Goal: Information Seeking & Learning: Learn about a topic

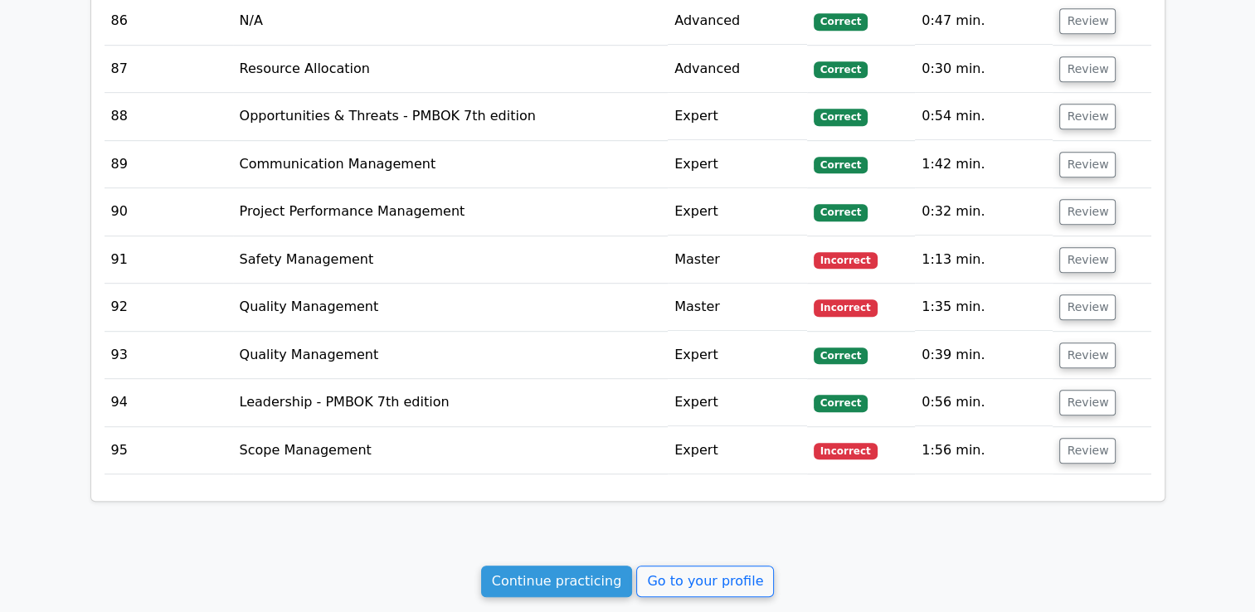
scroll to position [7400, 0]
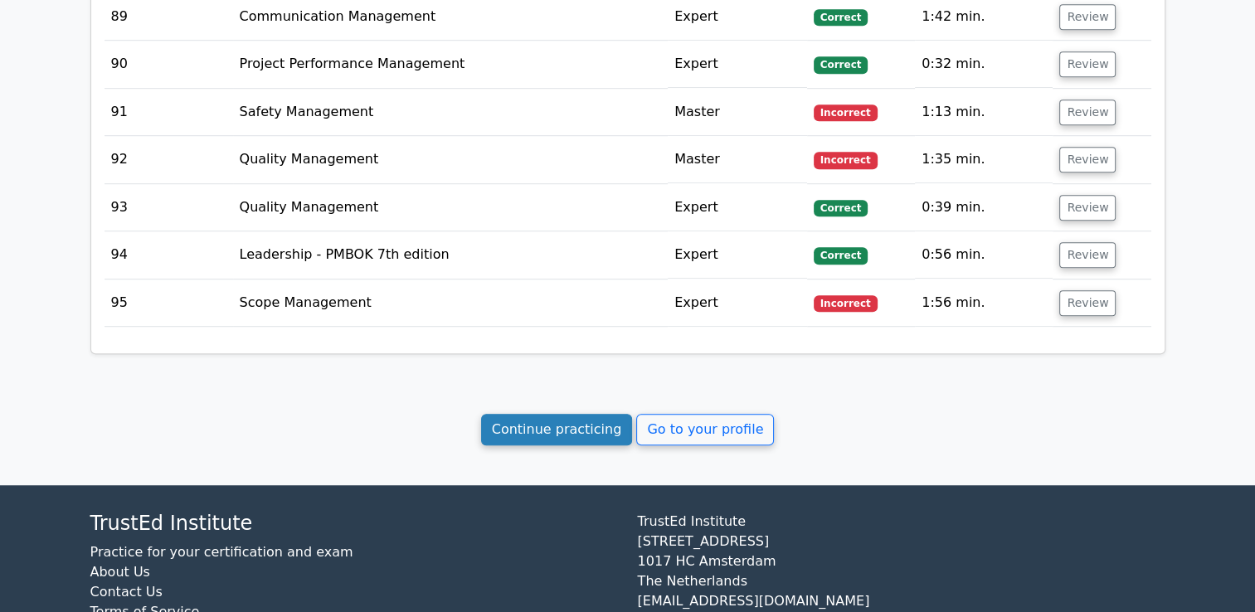
click at [582, 414] on link "Continue practicing" at bounding box center [557, 430] width 152 height 32
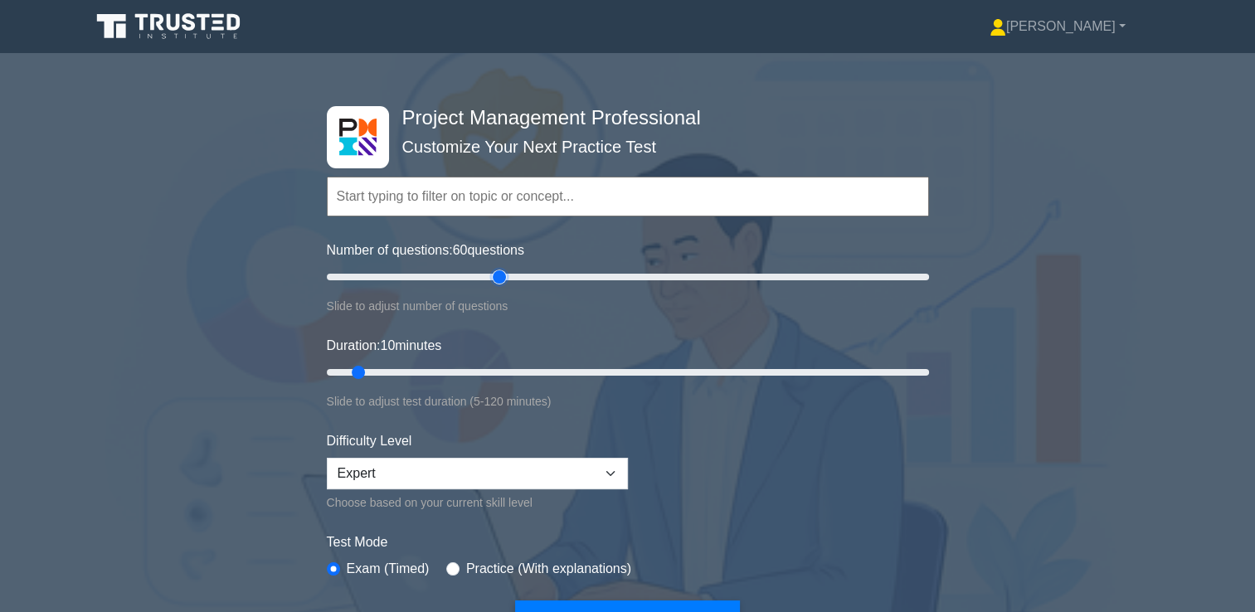
drag, startPoint x: 348, startPoint y: 275, endPoint x: 500, endPoint y: 277, distance: 151.8
type input "60"
click at [500, 277] on input "Number of questions: 60 questions" at bounding box center [628, 277] width 602 height 20
click at [527, 371] on input "Duration: 10 minutes" at bounding box center [628, 372] width 602 height 20
click at [572, 366] on input "Duration: 50 minutes" at bounding box center [628, 372] width 602 height 20
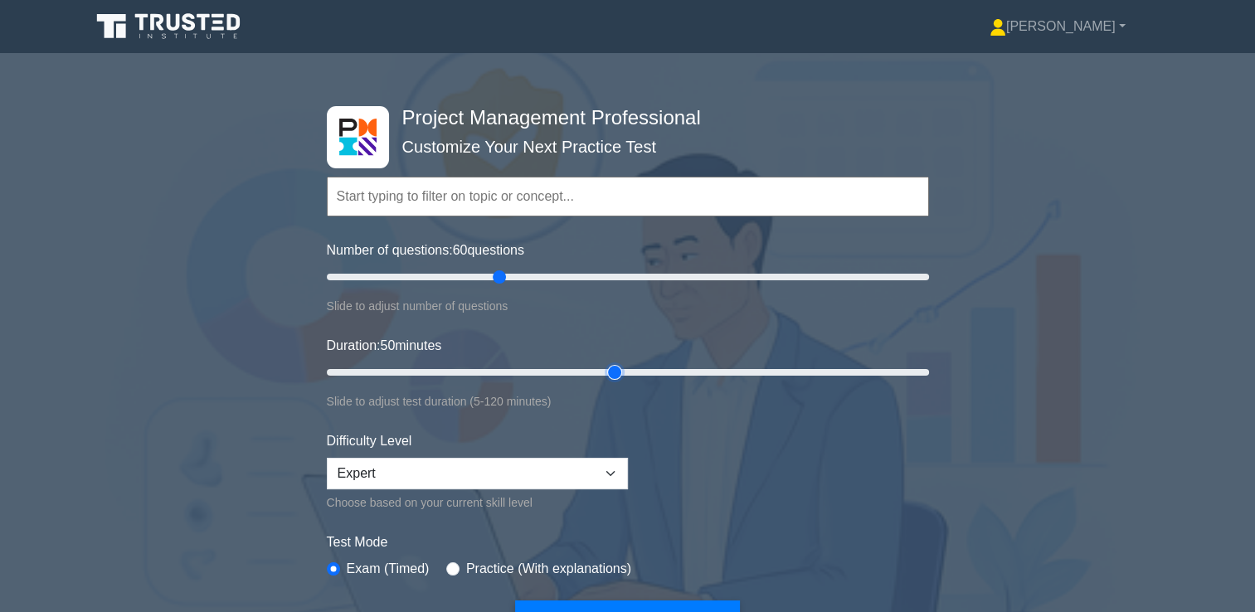
click at [619, 367] on input "Duration: 50 minutes" at bounding box center [628, 372] width 602 height 20
click at [641, 367] on input "Duration: 65 minutes" at bounding box center [628, 372] width 602 height 20
click at [657, 370] on input "Duration: 70 minutes" at bounding box center [628, 372] width 602 height 20
click at [640, 370] on input "Duration: 65 minutes" at bounding box center [628, 372] width 602 height 20
type input "70"
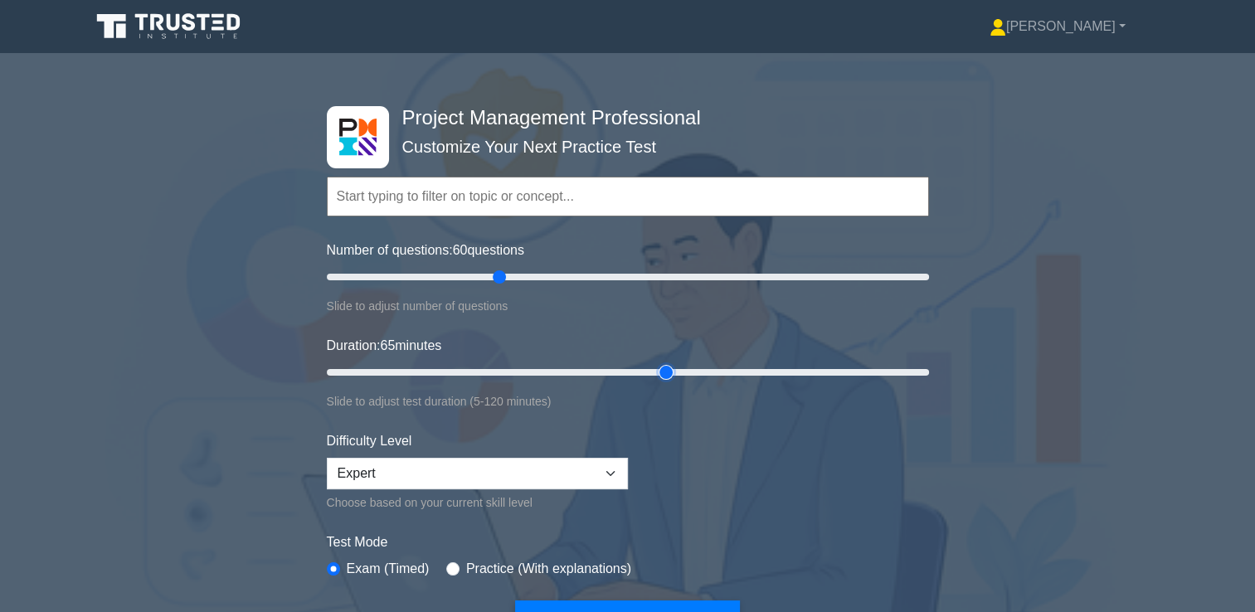
click at [653, 370] on input "Duration: 65 minutes" at bounding box center [628, 372] width 602 height 20
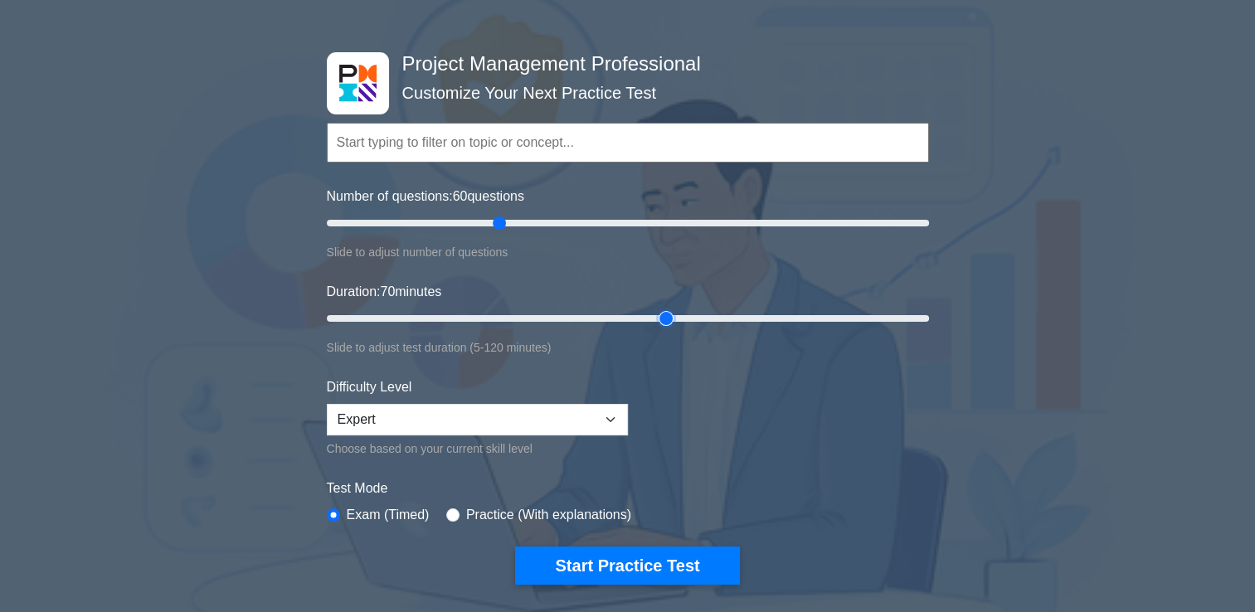
scroll to position [83, 0]
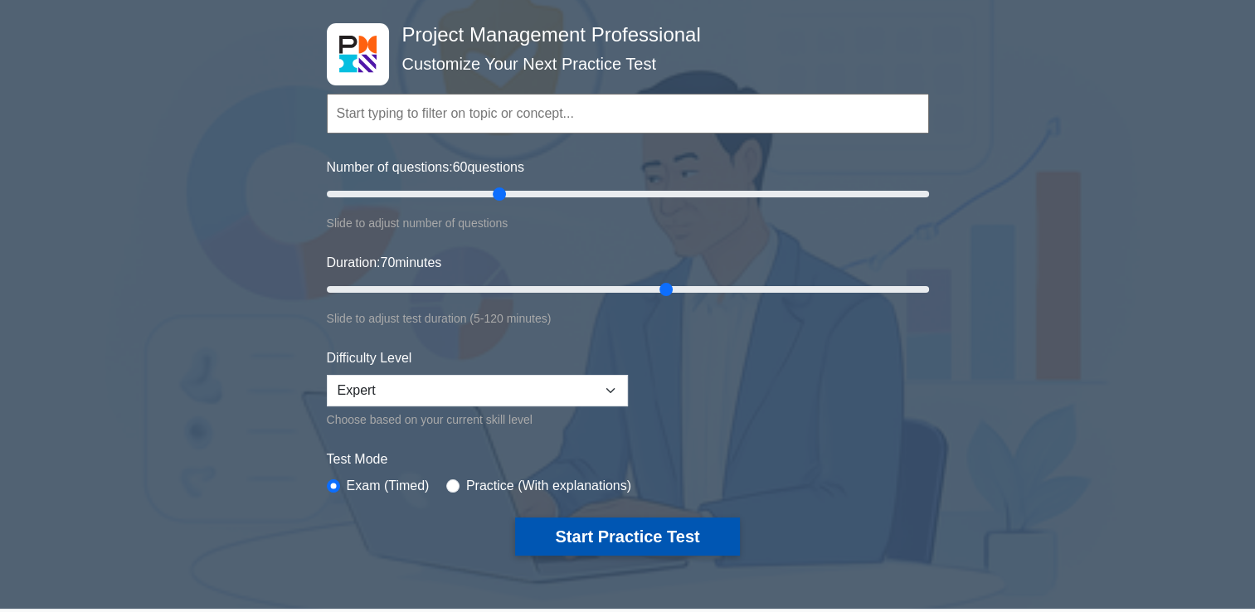
click at [678, 532] on button "Start Practice Test" at bounding box center [627, 536] width 224 height 38
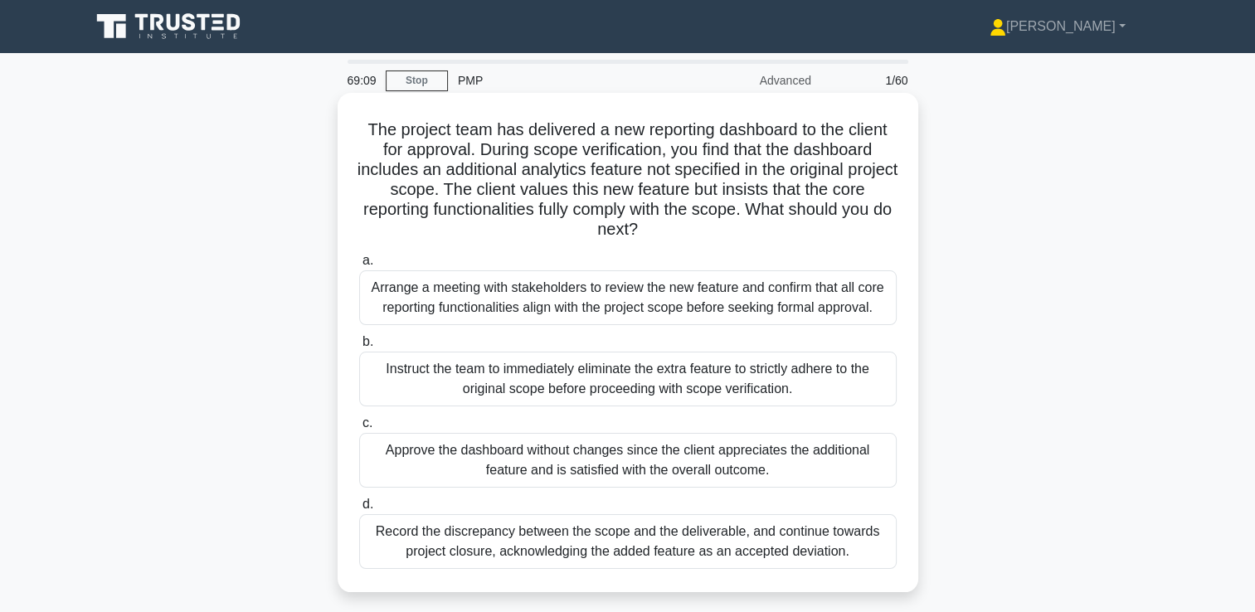
click at [644, 297] on div "Arrange a meeting with stakeholders to review the new feature and confirm that …" at bounding box center [627, 297] width 537 height 55
click at [359, 266] on input "a. Arrange a meeting with stakeholders to review the new feature and confirm th…" at bounding box center [359, 260] width 0 height 11
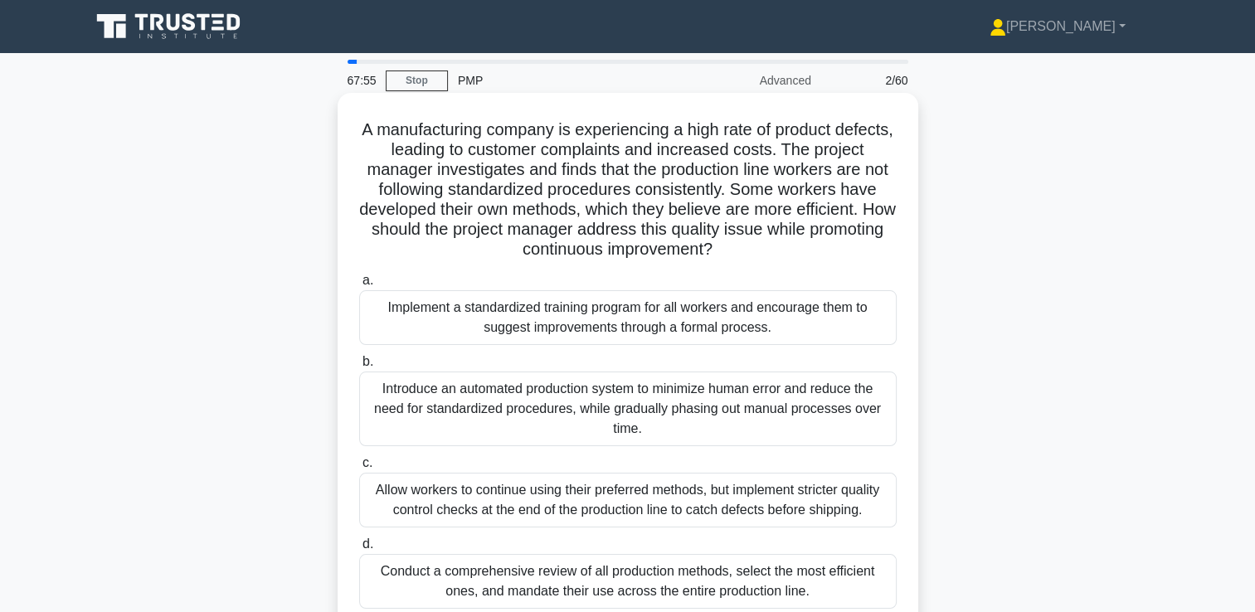
click at [653, 321] on div "Implement a standardized training program for all workers and encourage them to…" at bounding box center [627, 317] width 537 height 55
click at [359, 286] on input "a. Implement a standardized training program for all workers and encourage them…" at bounding box center [359, 280] width 0 height 11
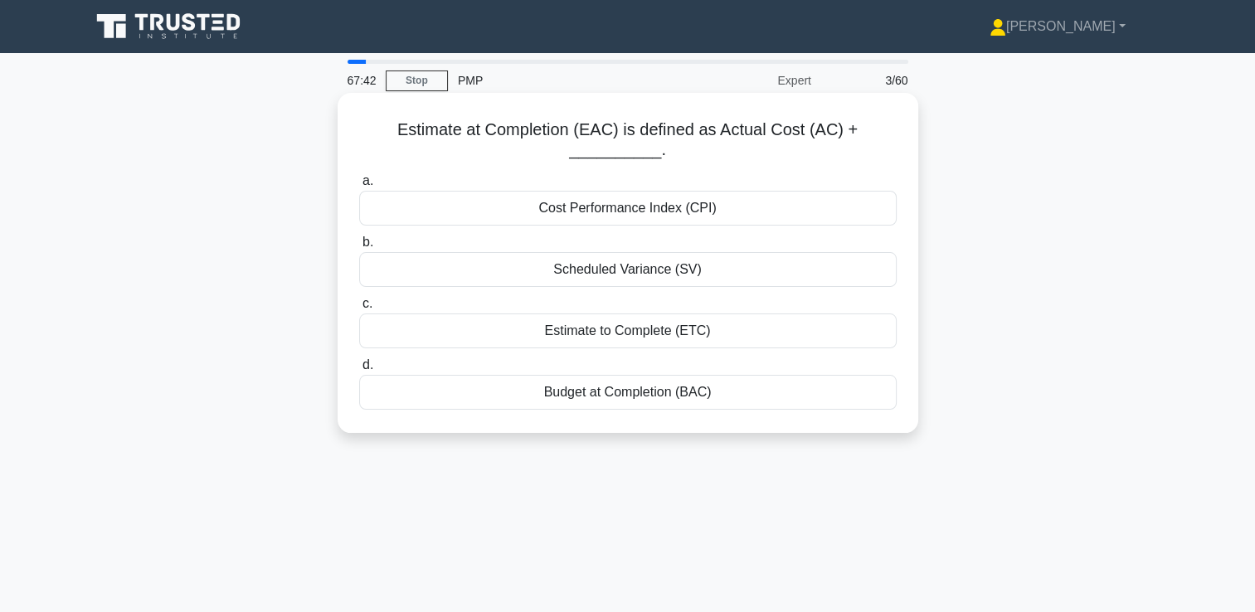
click at [687, 320] on div "Estimate to Complete (ETC)" at bounding box center [627, 330] width 537 height 35
click at [359, 309] on input "c. Estimate to Complete (ETC)" at bounding box center [359, 304] width 0 height 11
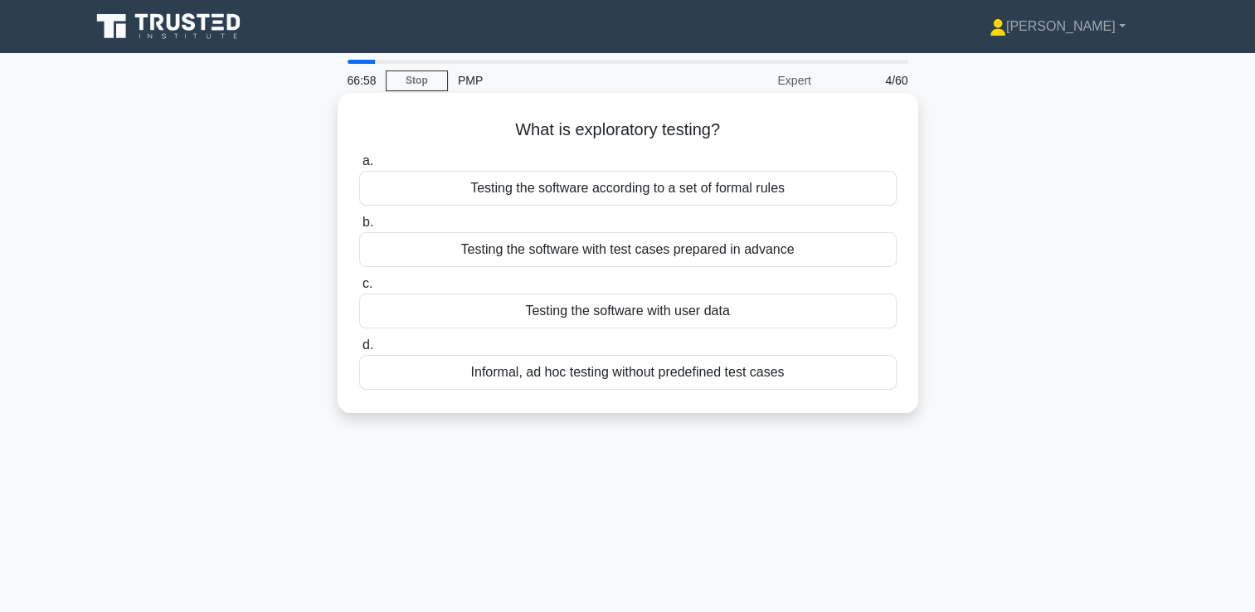
click at [740, 191] on div "Testing the software according to a set of formal rules" at bounding box center [627, 188] width 537 height 35
click at [359, 167] on input "a. Testing the software according to a set of formal rules" at bounding box center [359, 161] width 0 height 11
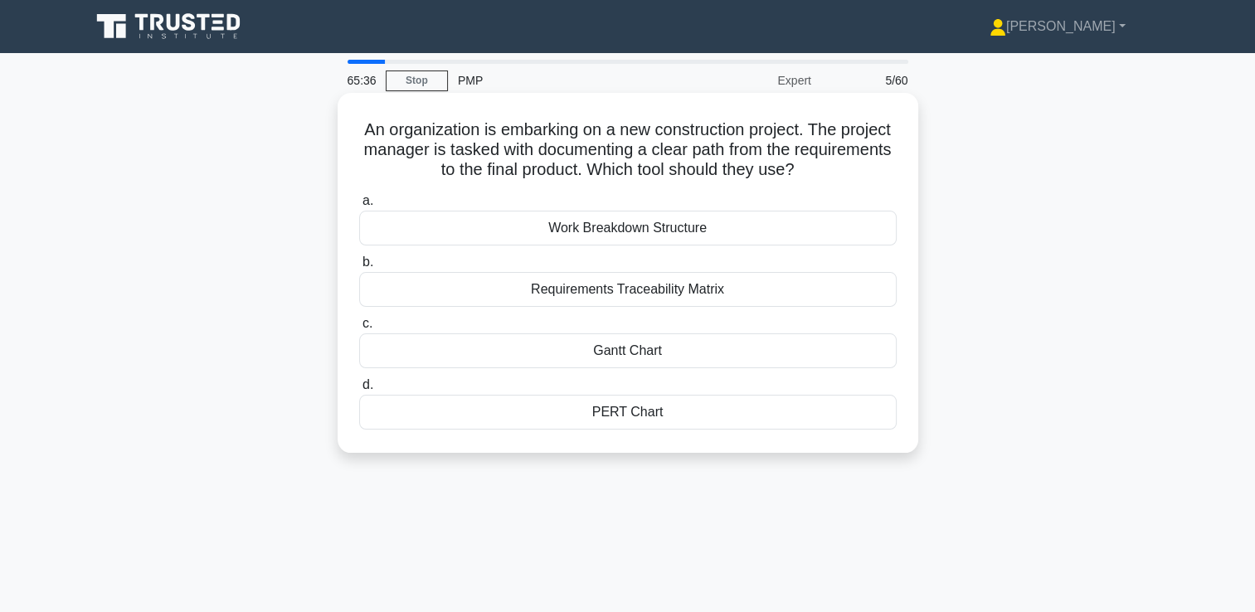
click at [707, 231] on div "Work Breakdown Structure" at bounding box center [627, 228] width 537 height 35
click at [359, 206] on input "a. Work Breakdown Structure" at bounding box center [359, 201] width 0 height 11
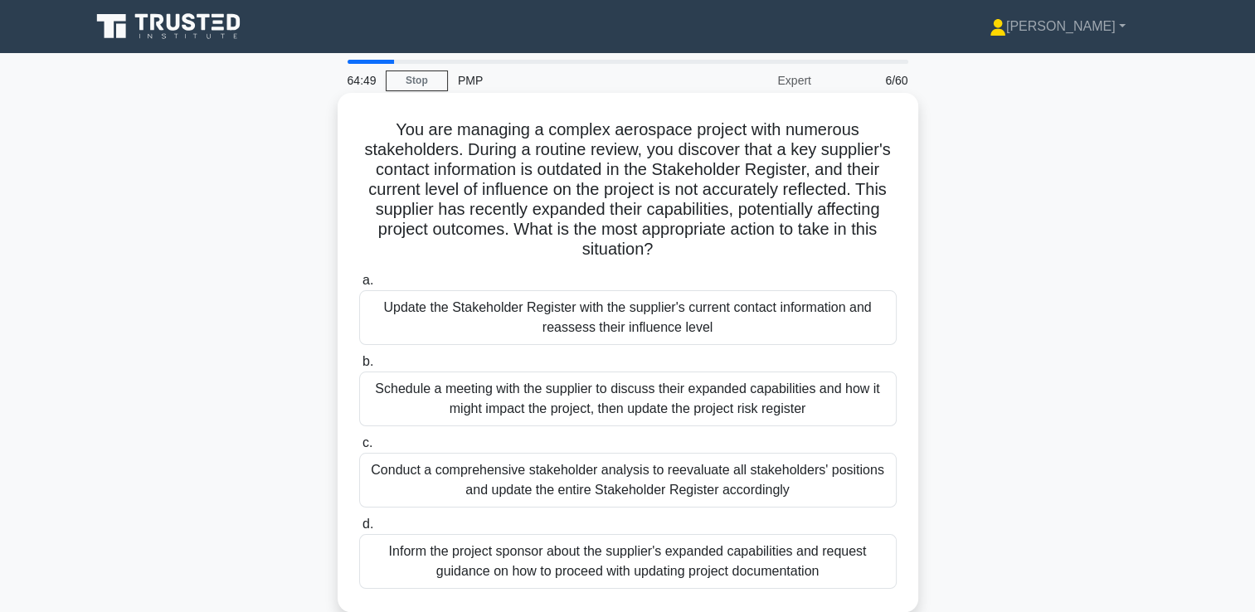
click at [631, 318] on div "Update the Stakeholder Register with the supplier's current contact information…" at bounding box center [627, 317] width 537 height 55
click at [359, 286] on input "a. Update the Stakeholder Register with the supplier's current contact informat…" at bounding box center [359, 280] width 0 height 11
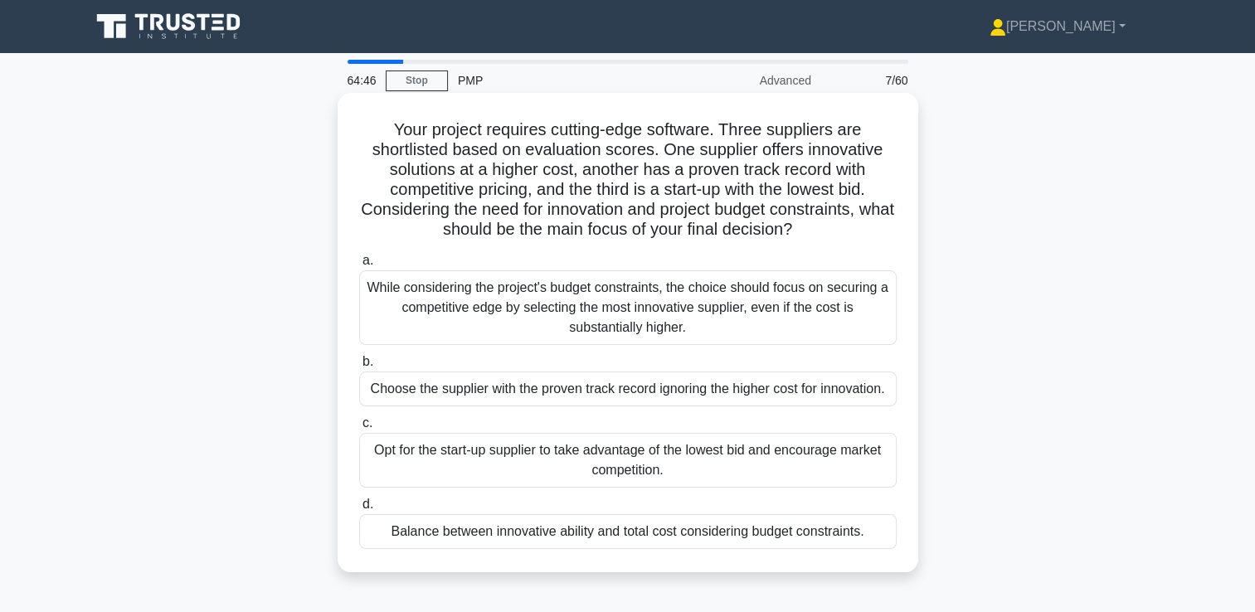
click at [626, 151] on h5 "Your project requires cutting-edge software. Three suppliers are shortlisted ba…" at bounding box center [627, 179] width 541 height 121
click at [694, 536] on div "Balance between innovative ability and total cost considering budget constraint…" at bounding box center [627, 531] width 537 height 35
click at [359, 510] on input "d. Balance between innovative ability and total cost considering budget constra…" at bounding box center [359, 504] width 0 height 11
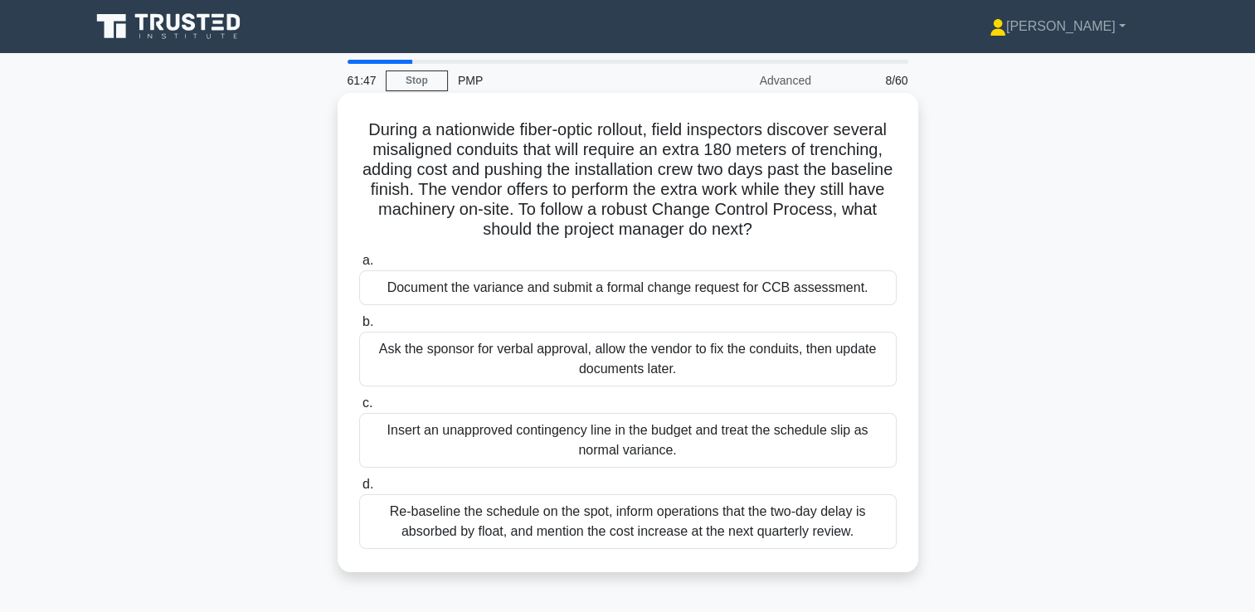
click at [575, 299] on div "Document the variance and submit a formal change request for CCB assessment." at bounding box center [627, 287] width 537 height 35
click at [359, 266] on input "a. Document the variance and submit a formal change request for CCB assessment." at bounding box center [359, 260] width 0 height 11
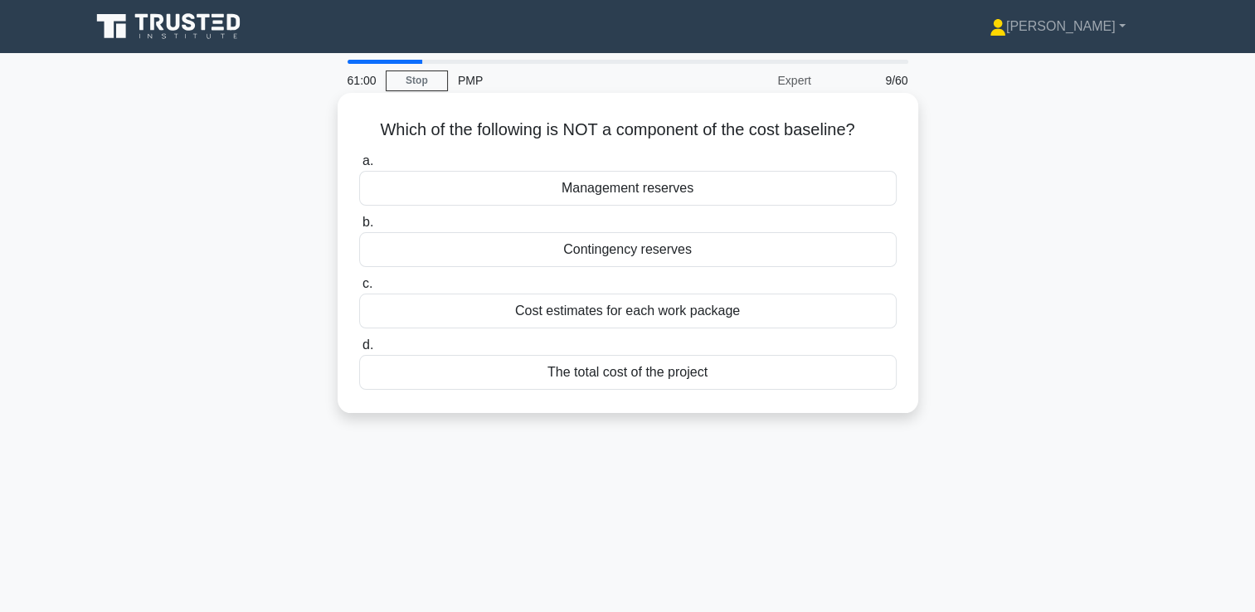
click at [665, 199] on div "Management reserves" at bounding box center [627, 188] width 537 height 35
click at [359, 167] on input "a. Management reserves" at bounding box center [359, 161] width 0 height 11
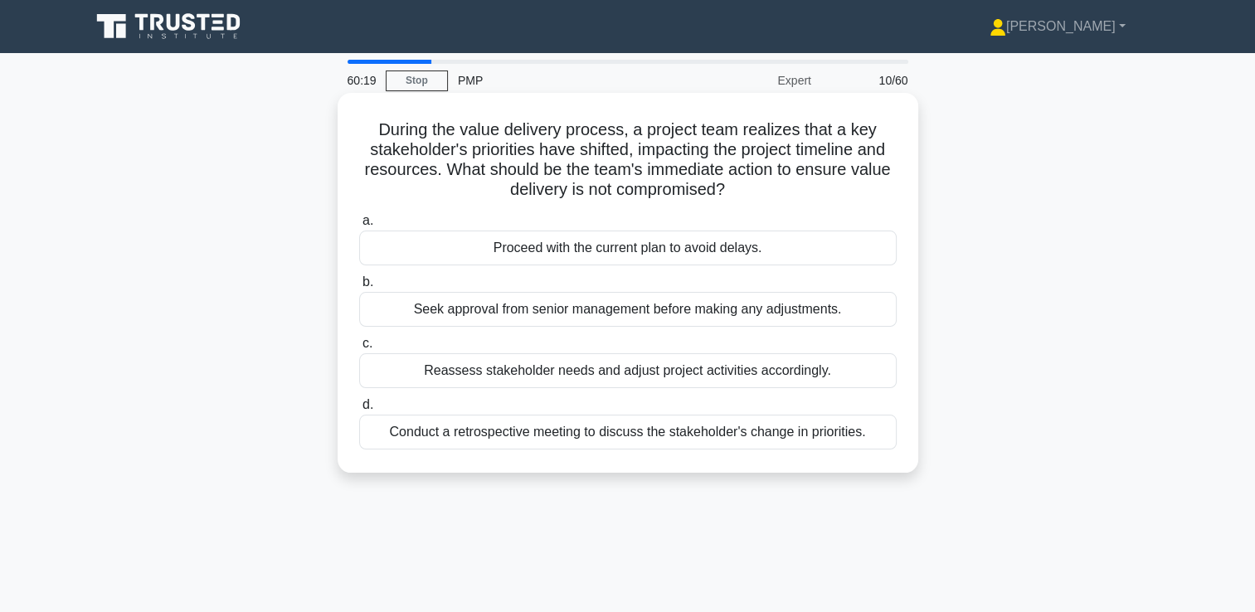
click at [687, 150] on h5 "During the value delivery process, a project team realizes that a key stakehold…" at bounding box center [627, 159] width 541 height 81
click at [587, 370] on div "Reassess stakeholder needs and adjust project activities accordingly." at bounding box center [627, 370] width 537 height 35
click at [359, 349] on input "c. Reassess stakeholder needs and adjust project activities accordingly." at bounding box center [359, 343] width 0 height 11
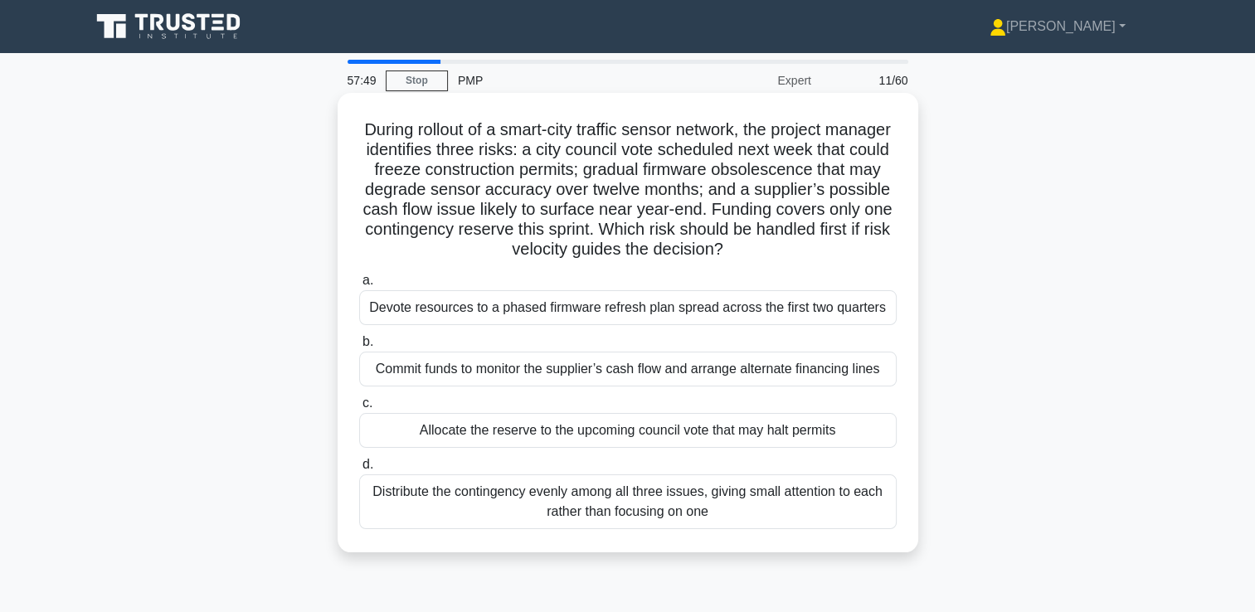
click at [627, 193] on h5 "During rollout of a smart-city traffic sensor network, the project manager iden…" at bounding box center [627, 189] width 541 height 141
click at [589, 432] on div "Allocate the reserve to the upcoming council vote that may halt permits" at bounding box center [627, 430] width 537 height 35
click at [359, 409] on input "c. Allocate the reserve to the upcoming council vote that may halt permits" at bounding box center [359, 403] width 0 height 11
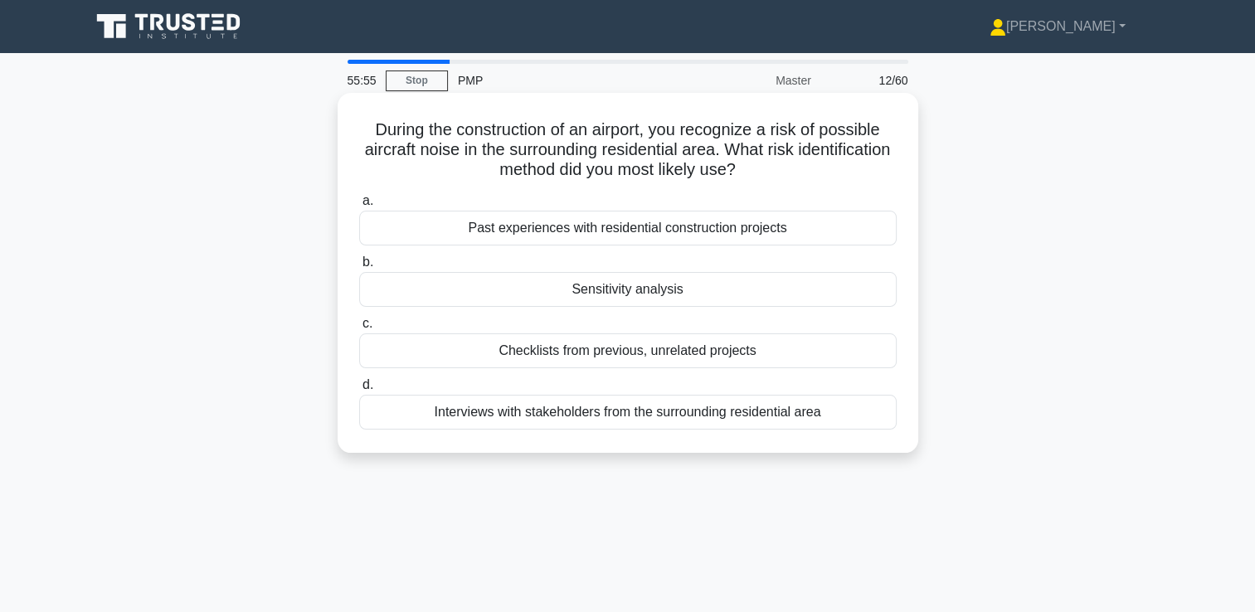
click at [668, 416] on div "Interviews with stakeholders from the surrounding residential area" at bounding box center [627, 412] width 537 height 35
click at [359, 391] on input "d. Interviews with stakeholders from the surrounding residential area" at bounding box center [359, 385] width 0 height 11
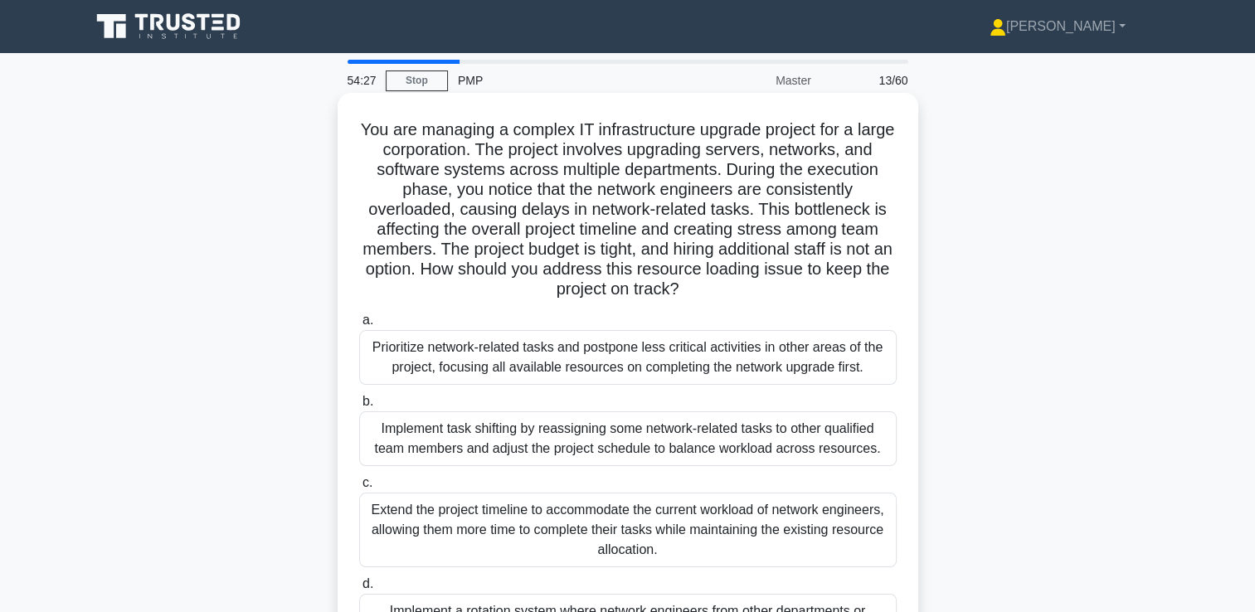
click at [584, 203] on h5 "You are managing a complex IT infrastructure upgrade project for a large corpor…" at bounding box center [627, 209] width 541 height 181
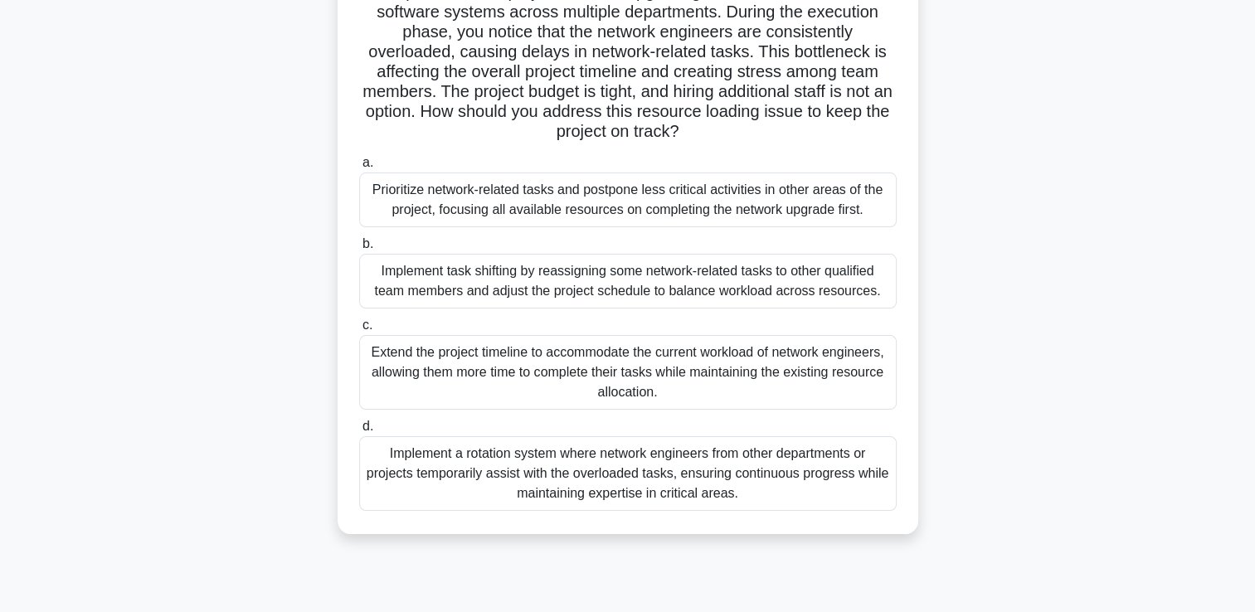
scroll to position [166, 0]
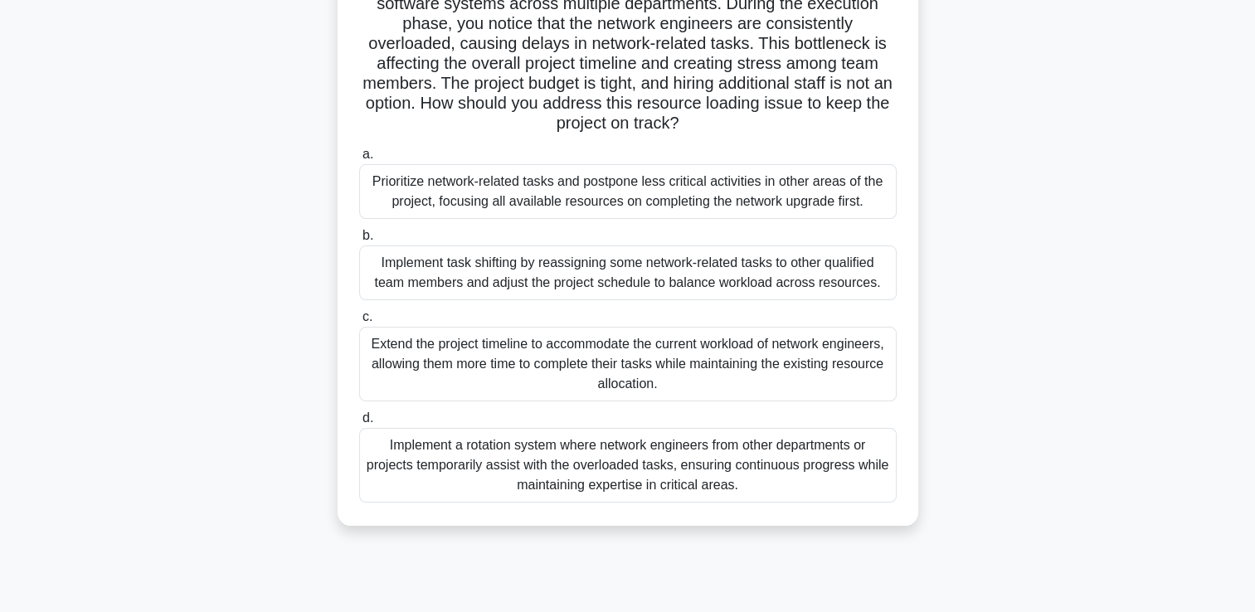
click at [593, 207] on div "Prioritize network-related tasks and postpone less critical activities in other…" at bounding box center [627, 191] width 537 height 55
click at [359, 160] on input "a. Prioritize network-related tasks and postpone less critical activities in ot…" at bounding box center [359, 154] width 0 height 11
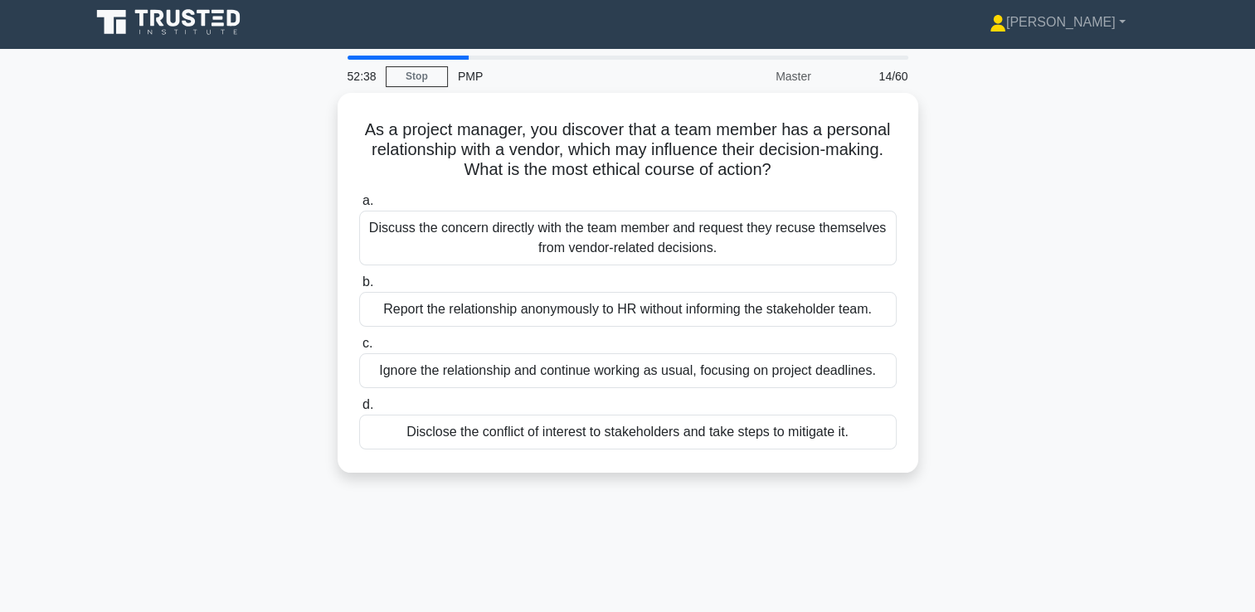
scroll to position [0, 0]
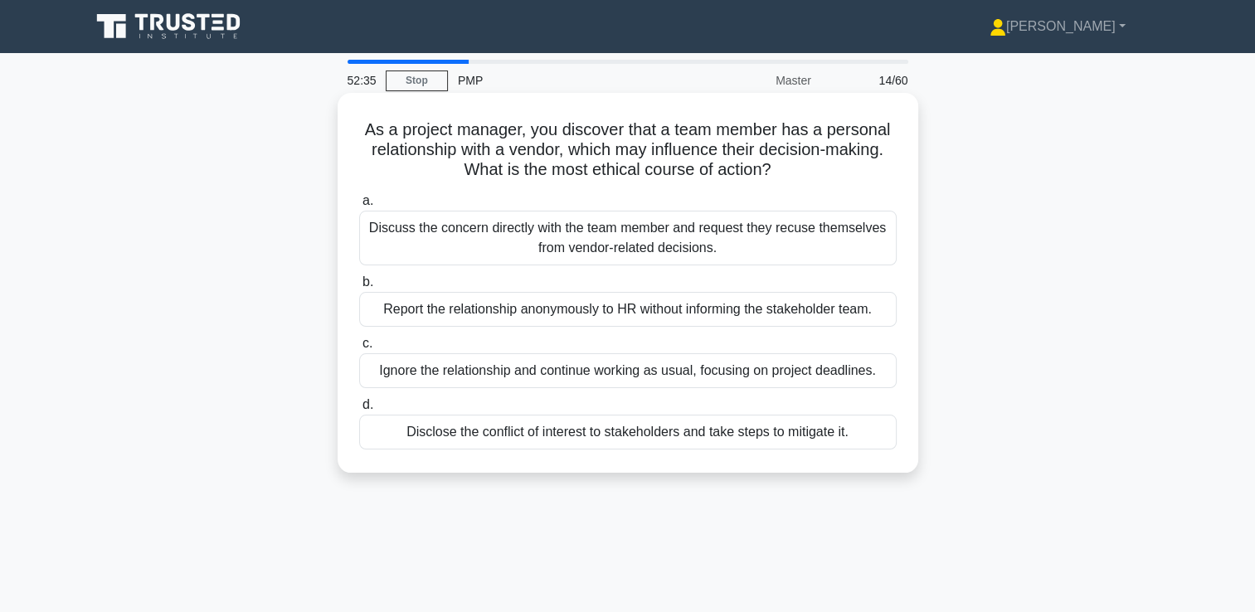
click at [681, 149] on h5 "As a project manager, you discover that a team member has a personal relationsh…" at bounding box center [627, 149] width 541 height 61
click at [591, 235] on div "Discuss the concern directly with the team member and request they recuse thems…" at bounding box center [627, 238] width 537 height 55
click at [359, 206] on input "a. Discuss the concern directly with the team member and request they recuse th…" at bounding box center [359, 201] width 0 height 11
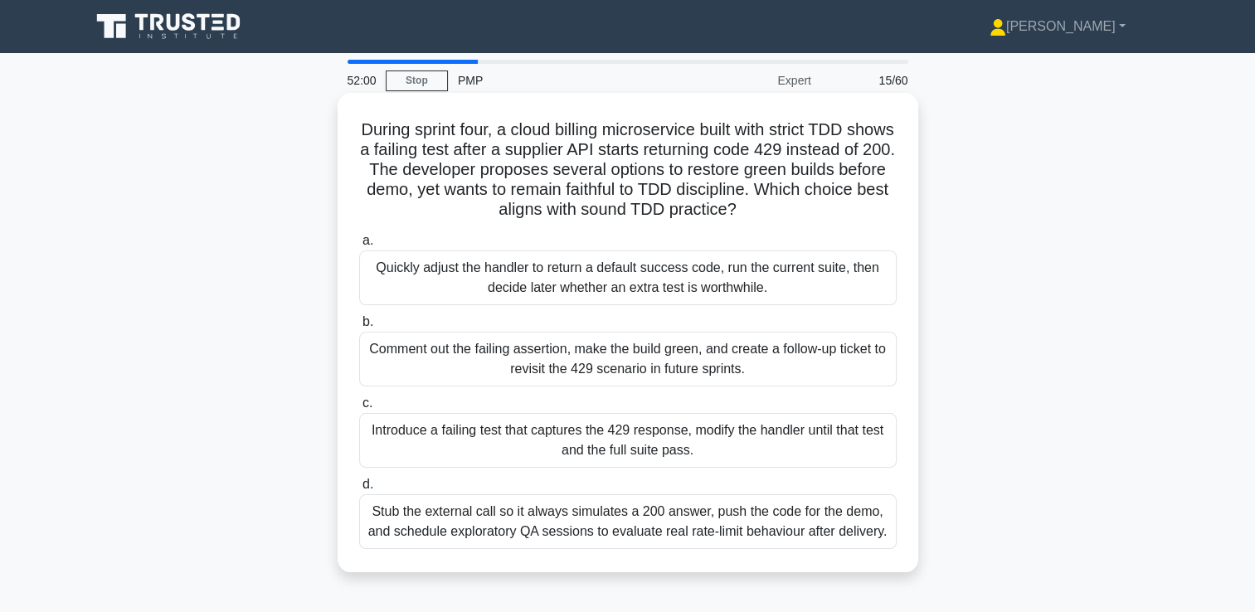
click at [585, 139] on h5 "During sprint four, a cloud billing microservice built with strict TDD shows a …" at bounding box center [627, 169] width 541 height 101
click at [668, 439] on div "Introduce a failing test that captures the 429 response, modify the handler unt…" at bounding box center [627, 440] width 537 height 55
click at [359, 409] on input "c. Introduce a failing test that captures the 429 response, modify the handler …" at bounding box center [359, 403] width 0 height 11
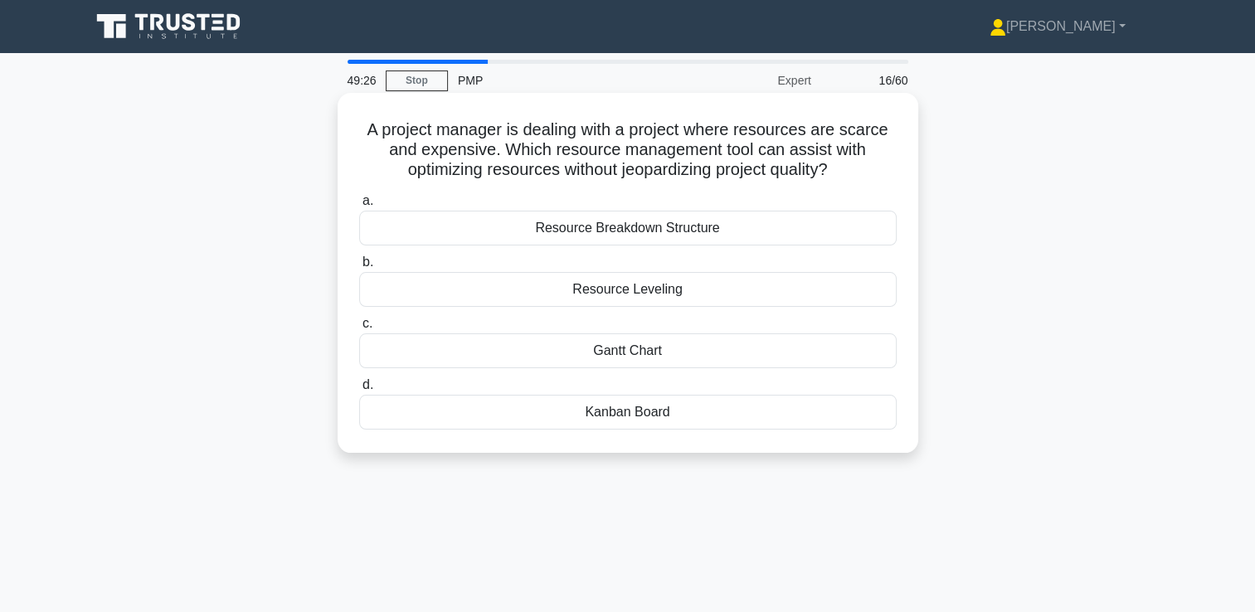
click at [657, 298] on div "Resource Leveling" at bounding box center [627, 289] width 537 height 35
click at [359, 268] on input "b. Resource Leveling" at bounding box center [359, 262] width 0 height 11
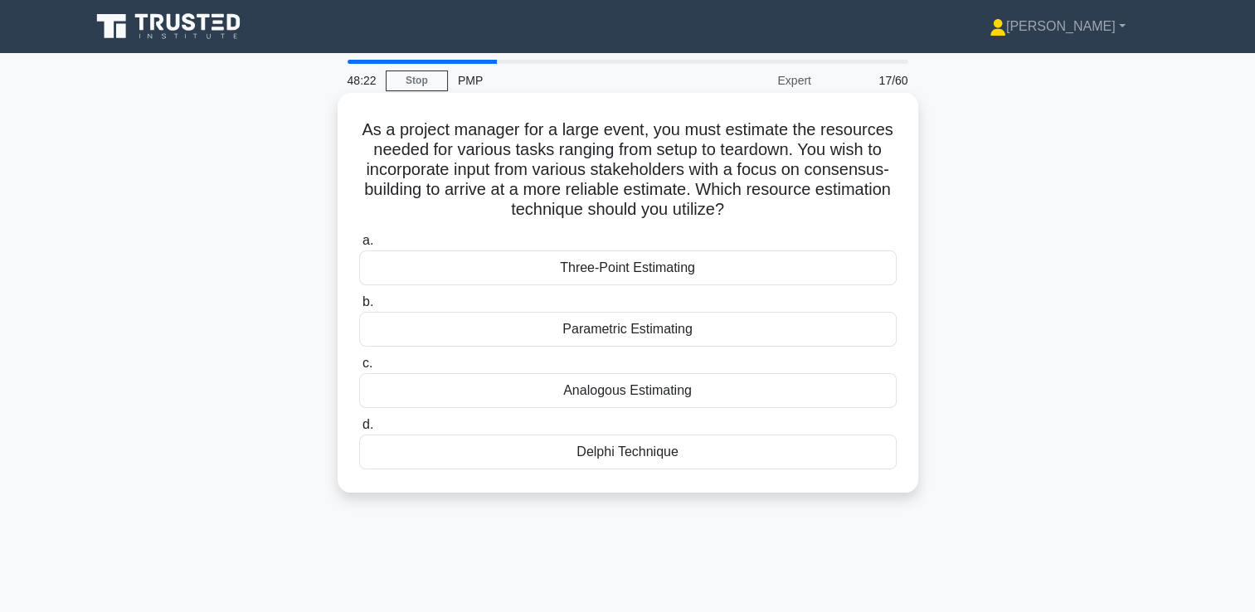
click at [633, 457] on div "Delphi Technique" at bounding box center [627, 452] width 537 height 35
click at [359, 430] on input "d. Delphi Technique" at bounding box center [359, 425] width 0 height 11
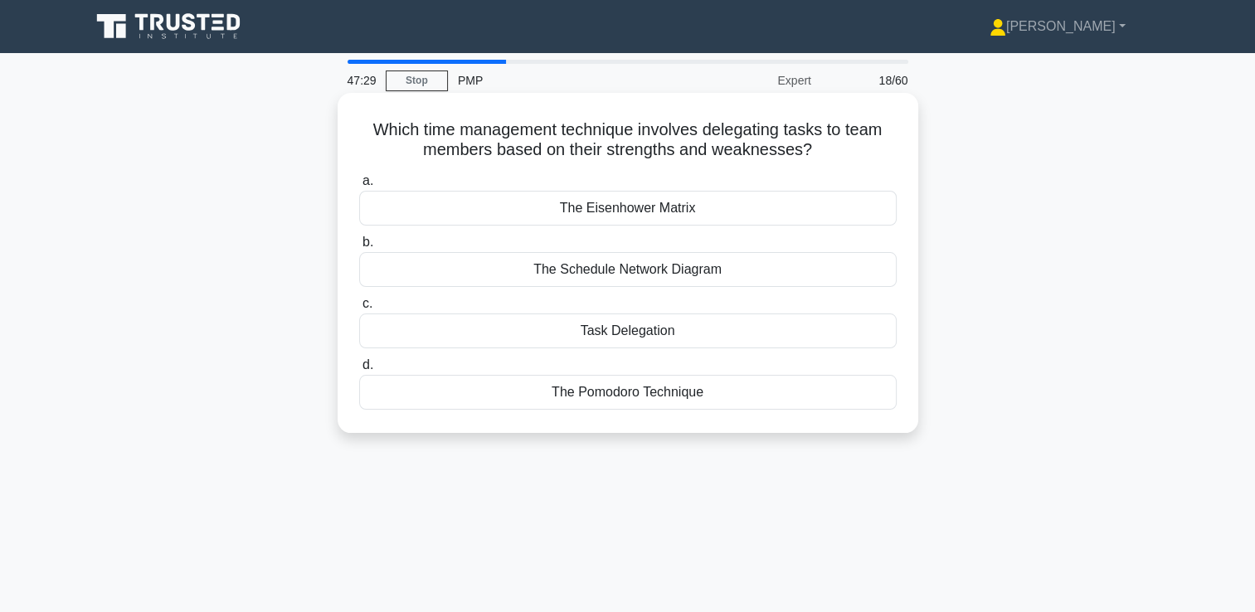
click at [692, 211] on div "The Eisenhower Matrix" at bounding box center [627, 208] width 537 height 35
click at [359, 187] on input "a. The Eisenhower Matrix" at bounding box center [359, 181] width 0 height 11
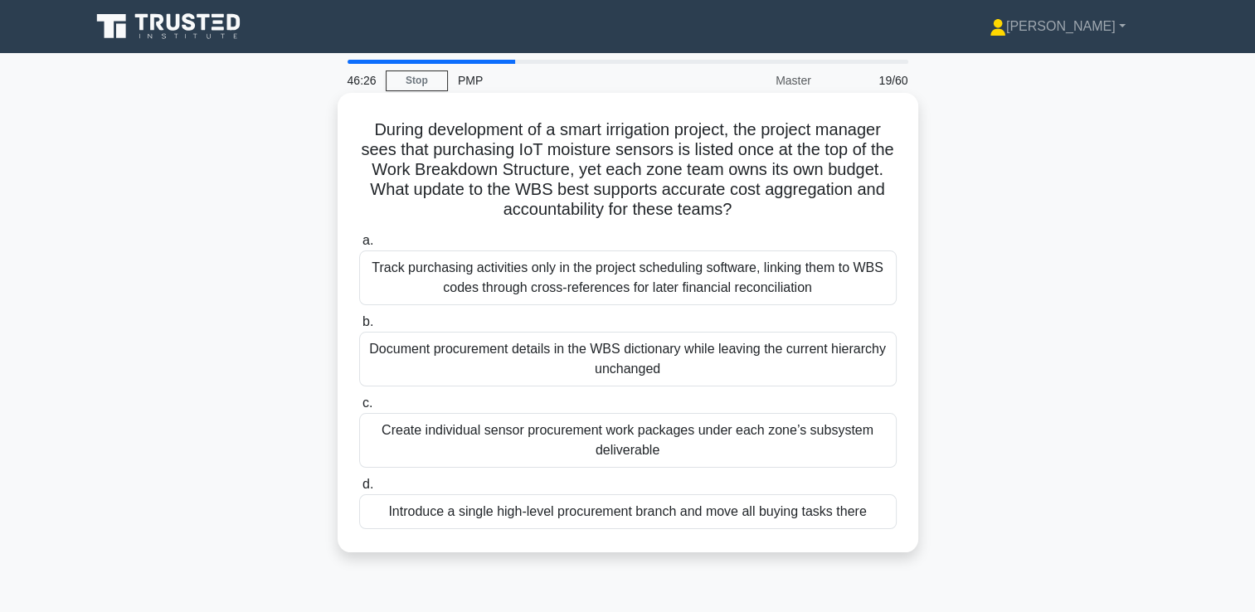
click at [611, 165] on h5 "During development of a smart irrigation project, the project manager sees that…" at bounding box center [627, 169] width 541 height 101
click at [653, 449] on div "Create individual sensor procurement work packages under each zone’s subsystem …" at bounding box center [627, 440] width 537 height 55
click at [359, 409] on input "c. Create individual sensor procurement work packages under each zone’s subsyst…" at bounding box center [359, 403] width 0 height 11
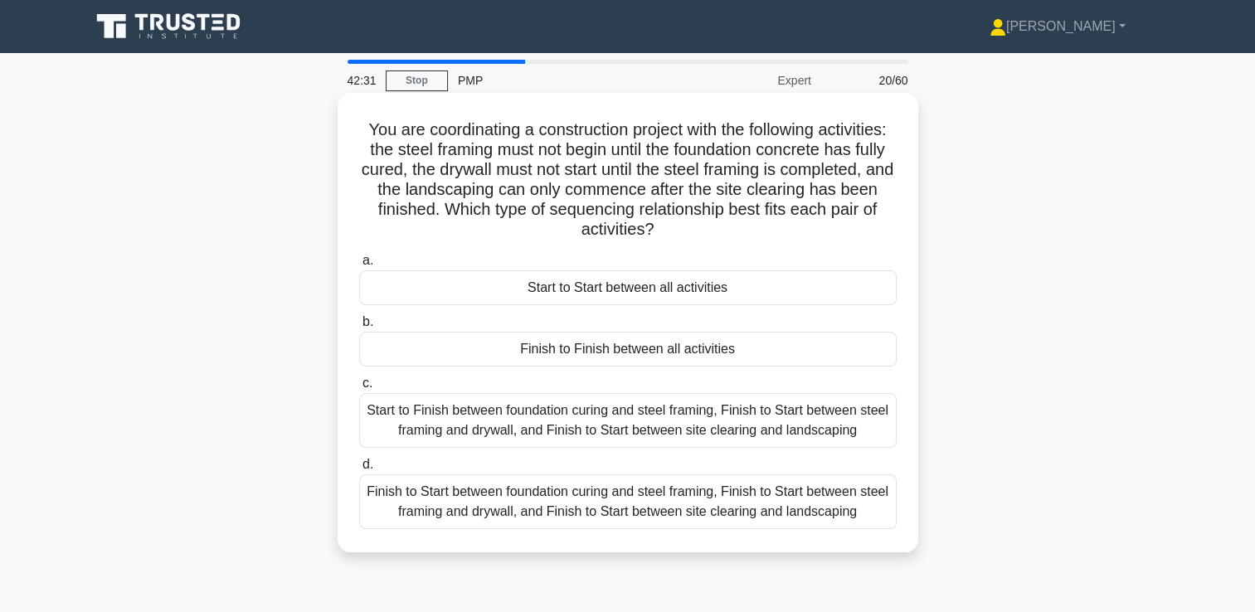
click at [516, 499] on div "Finish to Start between foundation curing and steel framing, Finish to Start be…" at bounding box center [627, 501] width 537 height 55
click at [359, 470] on input "d. Finish to Start between foundation curing and steel framing, Finish to Start…" at bounding box center [359, 464] width 0 height 11
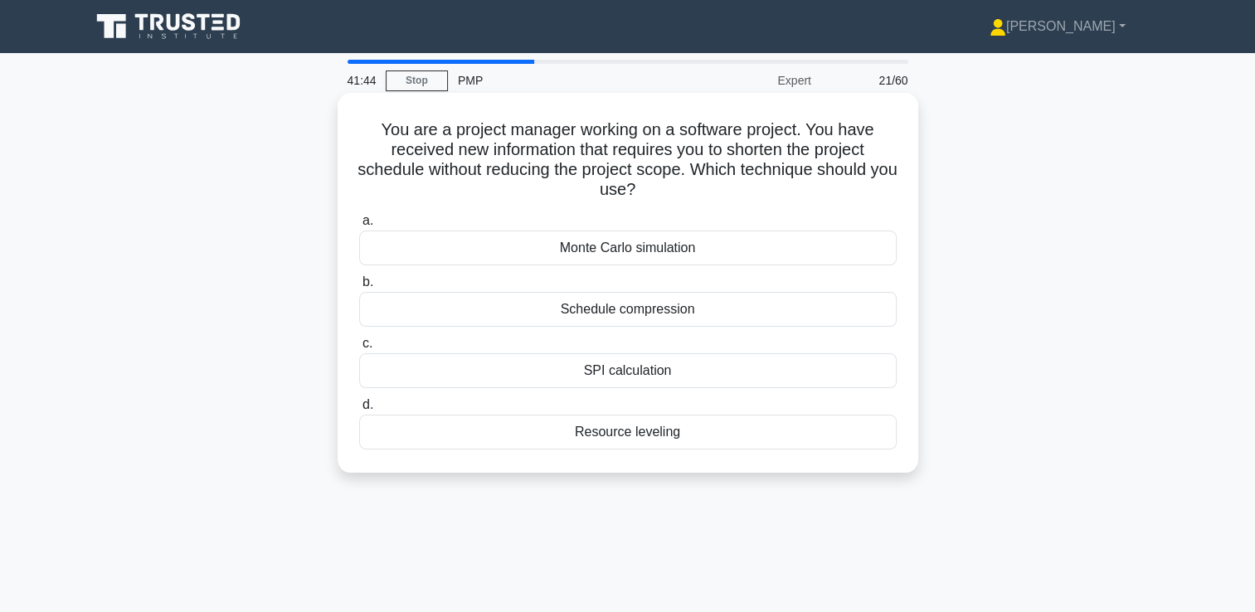
click at [676, 312] on div "Schedule compression" at bounding box center [627, 309] width 537 height 35
click at [359, 288] on input "b. Schedule compression" at bounding box center [359, 282] width 0 height 11
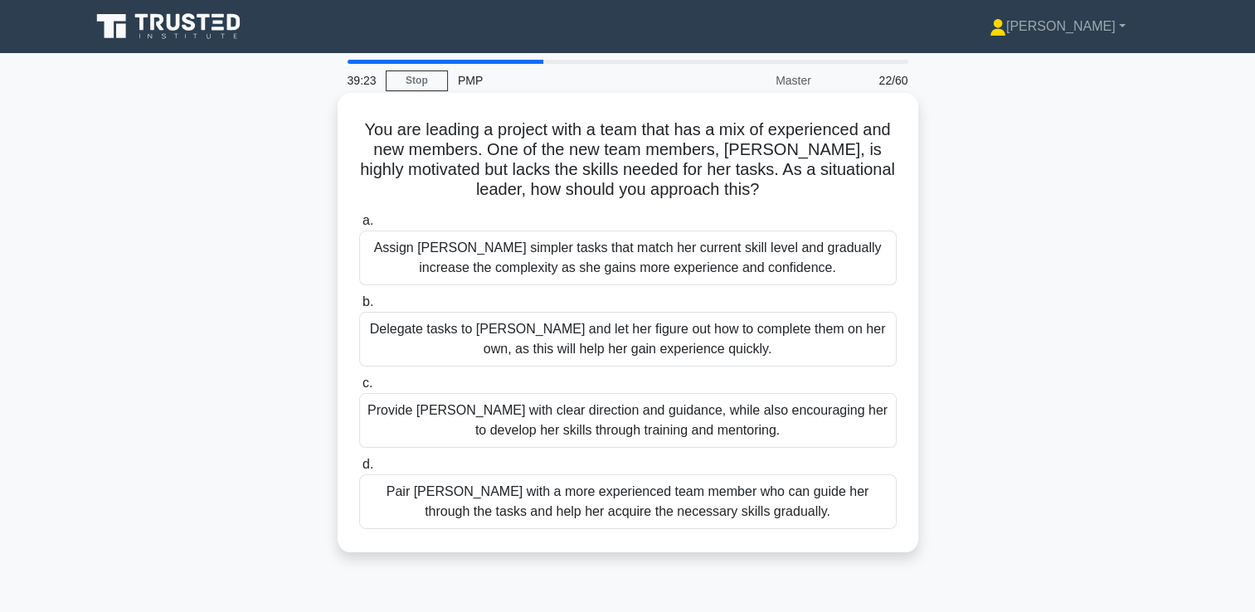
click at [683, 510] on div "Pair Sarah with a more experienced team member who can guide her through the ta…" at bounding box center [627, 501] width 537 height 55
click at [359, 470] on input "d. Pair Sarah with a more experienced team member who can guide her through the…" at bounding box center [359, 464] width 0 height 11
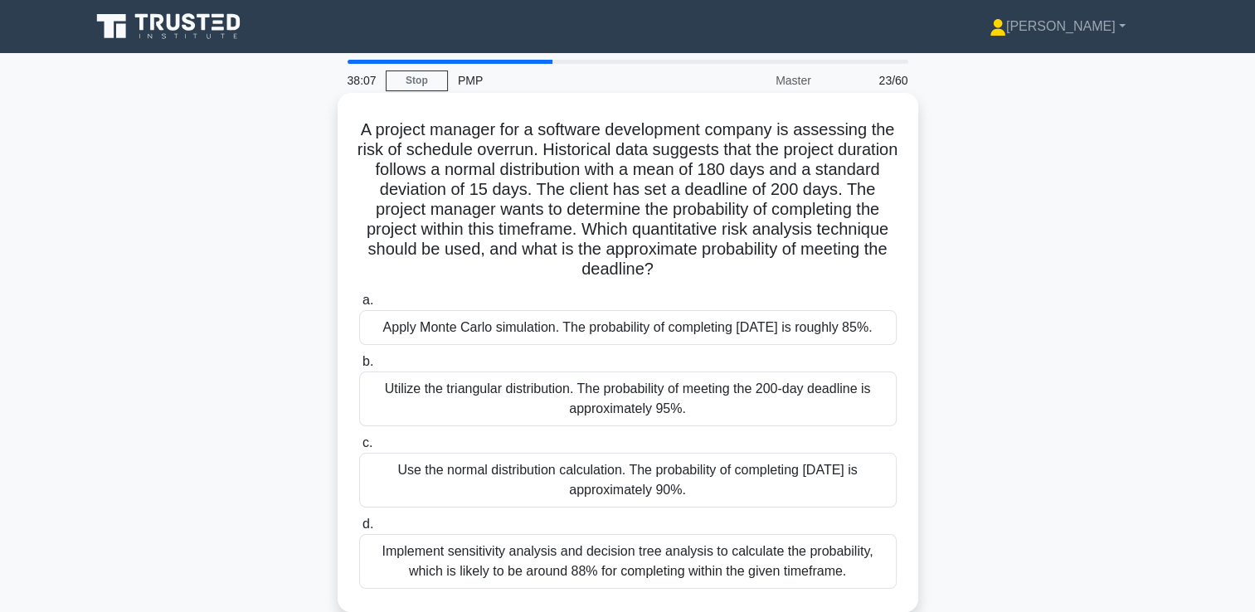
click at [637, 337] on div "Apply Monte Carlo simulation. The probability of completing within 200 days is …" at bounding box center [627, 327] width 537 height 35
click at [359, 306] on input "a. Apply Monte Carlo simulation. The probability of completing within 200 days …" at bounding box center [359, 300] width 0 height 11
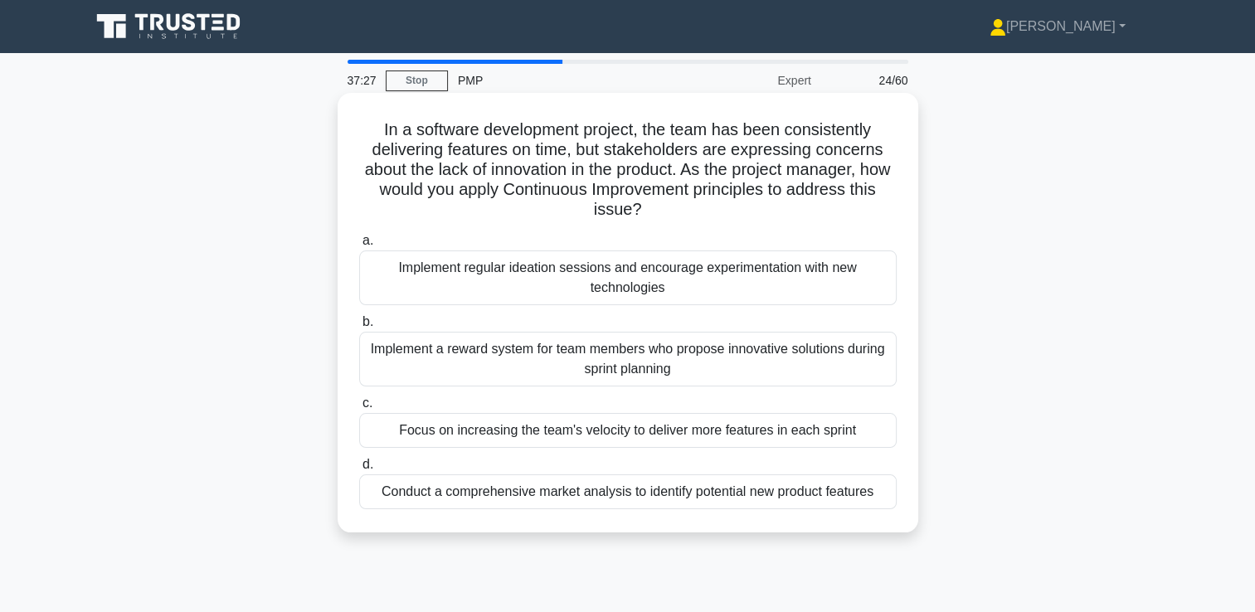
click at [501, 168] on h5 "In a software development project, the team has been consistently delivering fe…" at bounding box center [627, 169] width 541 height 101
click at [578, 493] on div "Conduct a comprehensive market analysis to identify potential new product featu…" at bounding box center [627, 491] width 537 height 35
click at [359, 470] on input "d. Conduct a comprehensive market analysis to identify potential new product fe…" at bounding box center [359, 464] width 0 height 11
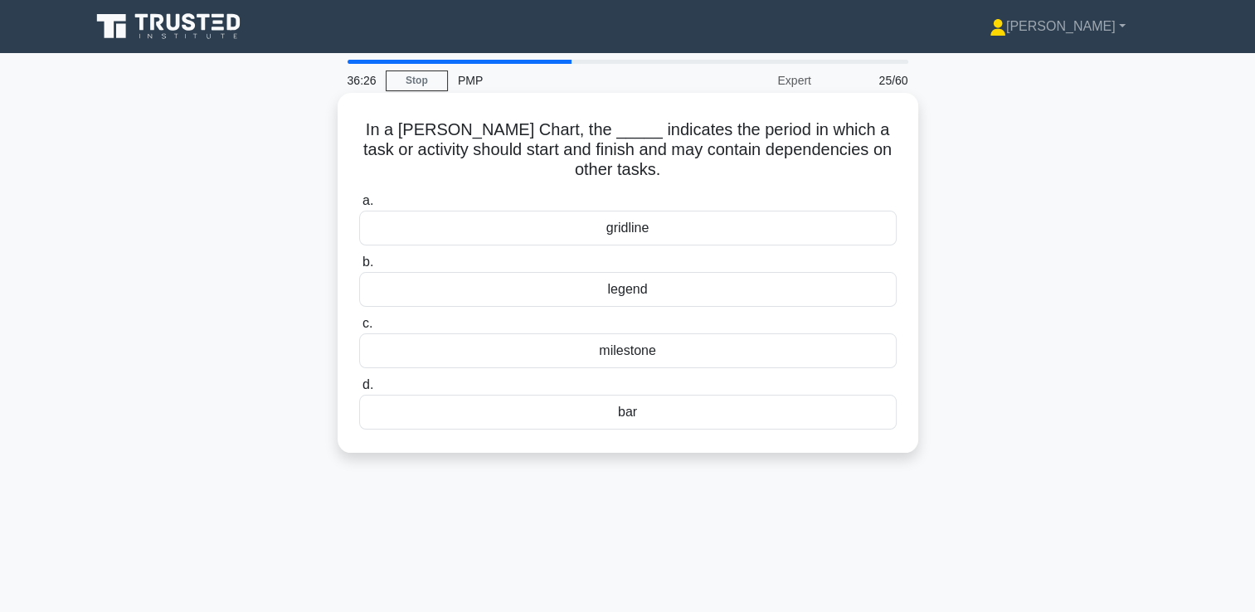
click at [643, 350] on div "milestone" at bounding box center [627, 350] width 537 height 35
click at [359, 329] on input "c. milestone" at bounding box center [359, 323] width 0 height 11
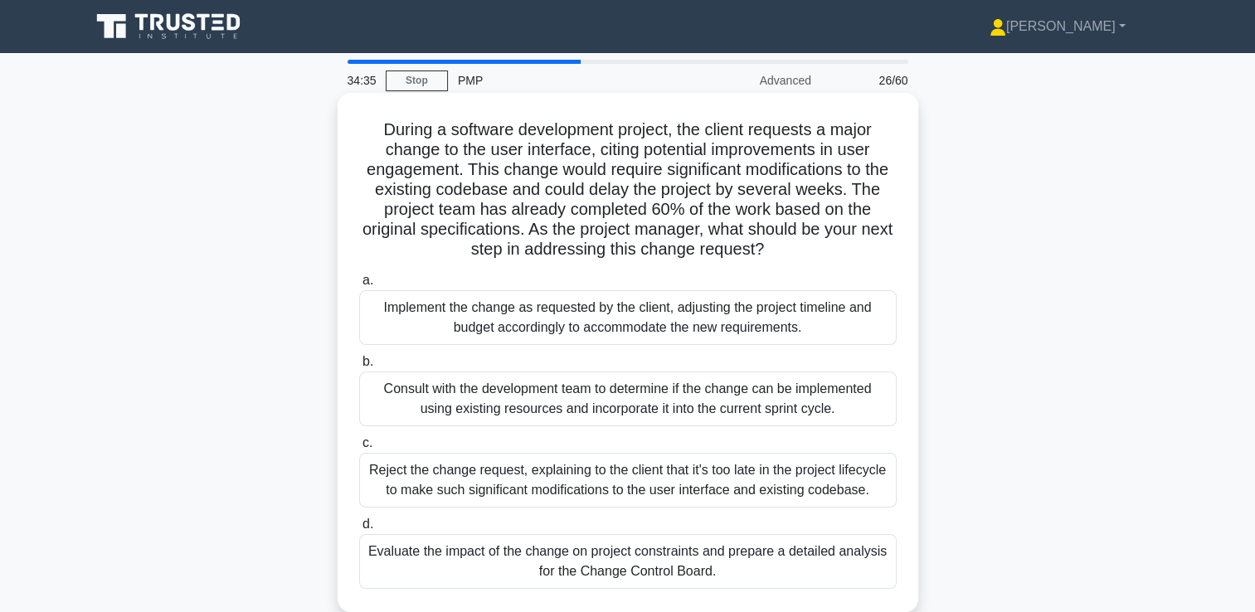
click at [602, 404] on div "Consult with the development team to determine if the change can be implemented…" at bounding box center [627, 399] width 537 height 55
click at [359, 367] on input "b. Consult with the development team to determine if the change can be implemen…" at bounding box center [359, 362] width 0 height 11
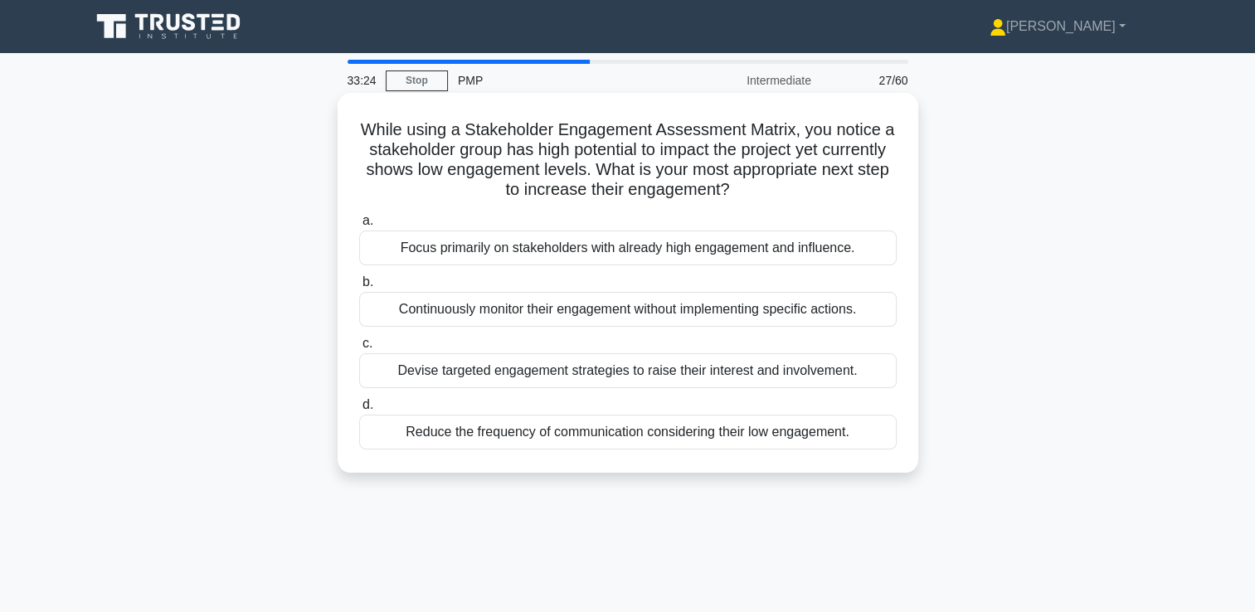
click at [516, 380] on div "Devise targeted engagement strategies to raise their interest and involvement." at bounding box center [627, 370] width 537 height 35
click at [359, 349] on input "c. Devise targeted engagement strategies to raise their interest and involvemen…" at bounding box center [359, 343] width 0 height 11
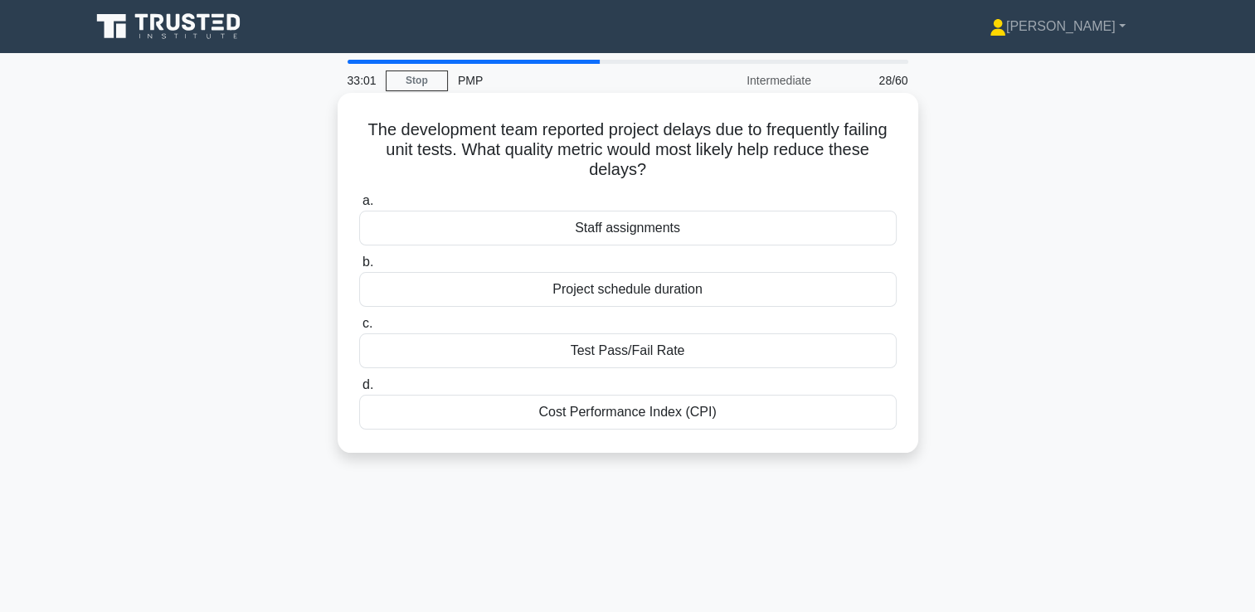
click at [504, 136] on h5 "The development team reported project delays due to frequently failing unit tes…" at bounding box center [627, 149] width 541 height 61
click at [642, 352] on div "Test Pass/Fail Rate" at bounding box center [627, 350] width 537 height 35
click at [359, 329] on input "c. Test Pass/Fail Rate" at bounding box center [359, 323] width 0 height 11
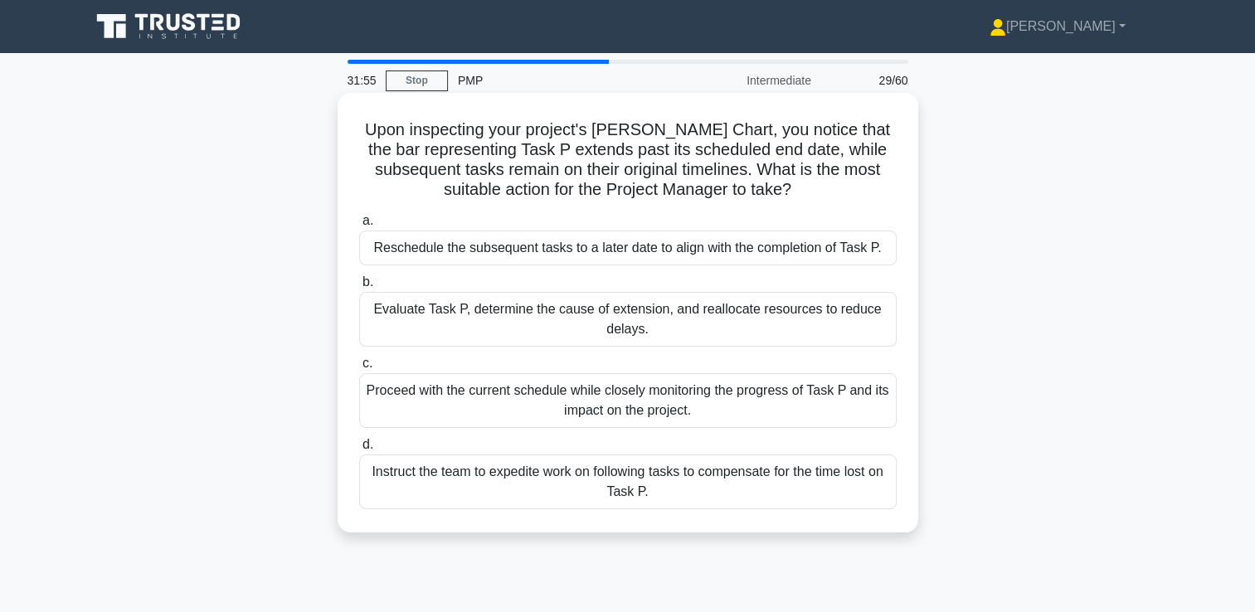
click at [626, 329] on div "Evaluate Task P, determine the cause of extension, and reallocate resources to …" at bounding box center [627, 319] width 537 height 55
click at [359, 288] on input "b. Evaluate Task P, determine the cause of extension, and reallocate resources …" at bounding box center [359, 282] width 0 height 11
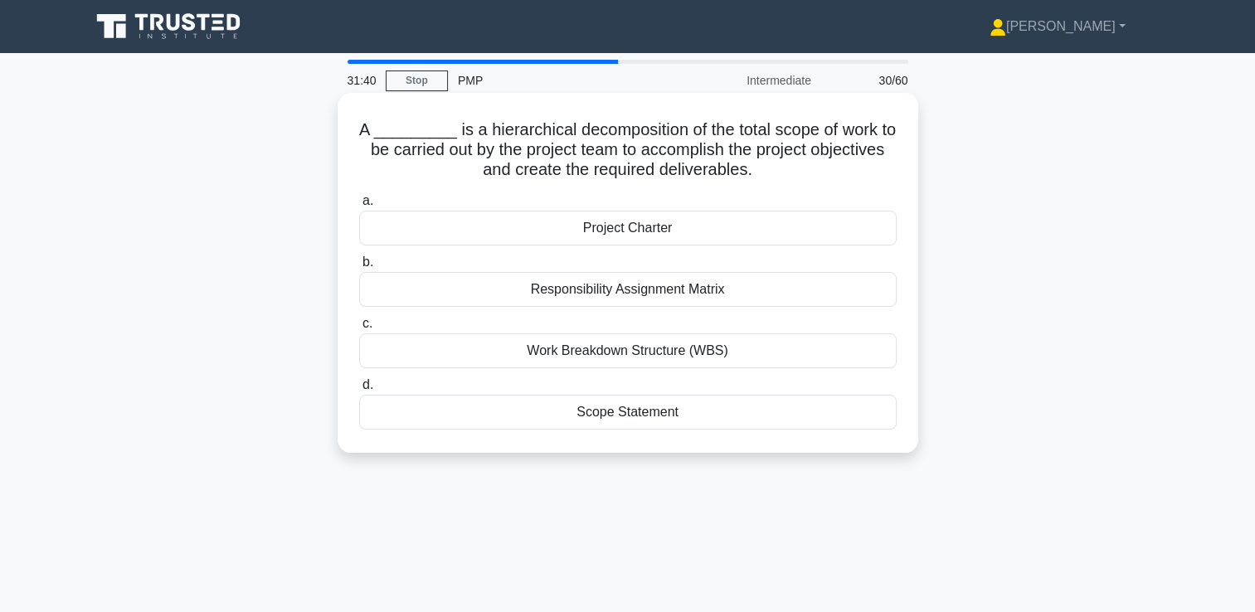
click at [576, 356] on div "Work Breakdown Structure (WBS)" at bounding box center [627, 350] width 537 height 35
click at [359, 329] on input "c. Work Breakdown Structure (WBS)" at bounding box center [359, 323] width 0 height 11
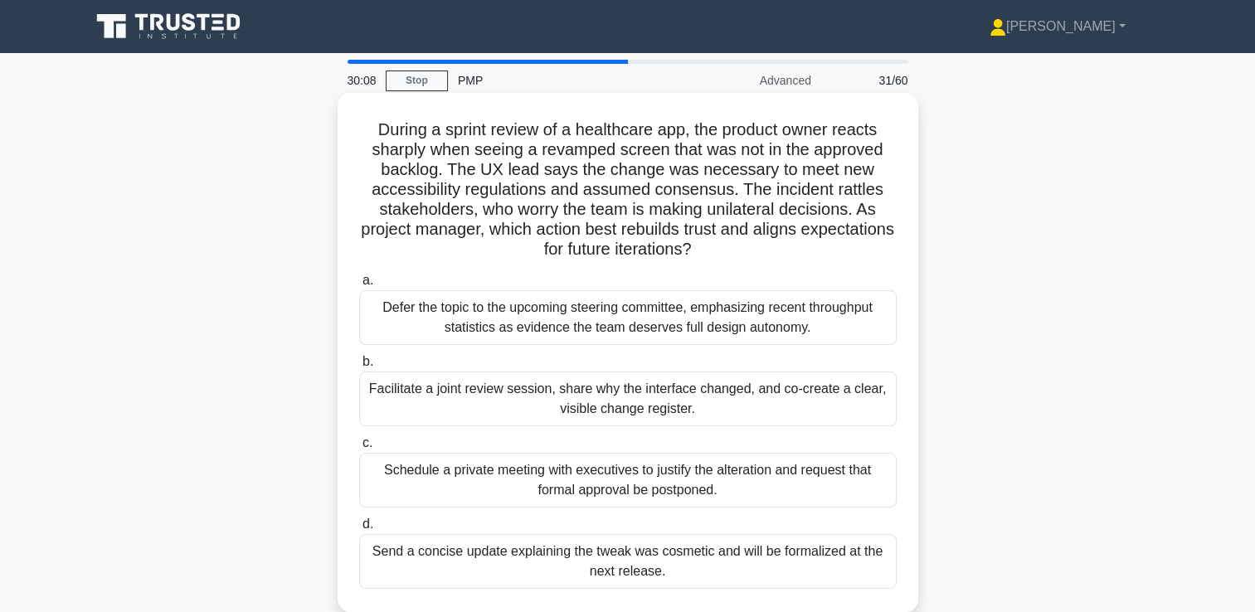
click at [624, 193] on h5 "During a sprint review of a healthcare app, the product owner reacts sharply wh…" at bounding box center [627, 189] width 541 height 141
click at [664, 405] on div "Facilitate a joint review session, share why the interface changed, and co-crea…" at bounding box center [627, 399] width 537 height 55
click at [359, 367] on input "b. Facilitate a joint review session, share why the interface changed, and co-c…" at bounding box center [359, 362] width 0 height 11
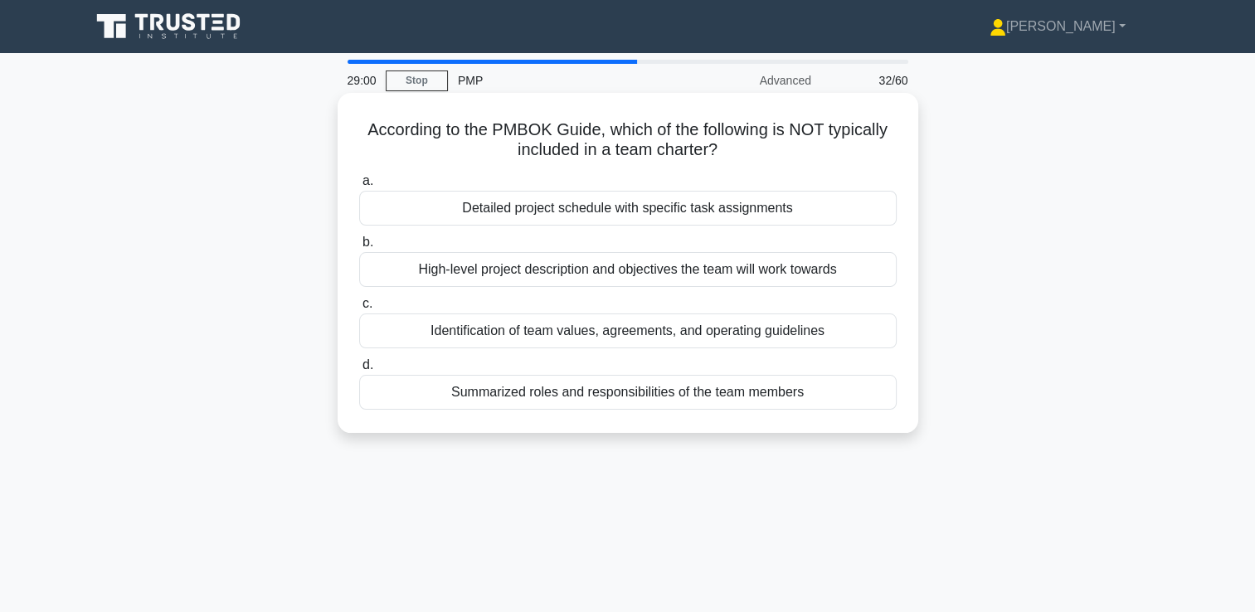
click at [641, 141] on h5 "According to the PMBOK Guide, which of the following is NOT typically included …" at bounding box center [627, 139] width 541 height 41
click at [611, 274] on div "High-level project description and objectives the team will work towards" at bounding box center [627, 269] width 537 height 35
click at [359, 248] on input "b. High-level project description and objectives the team will work towards" at bounding box center [359, 242] width 0 height 11
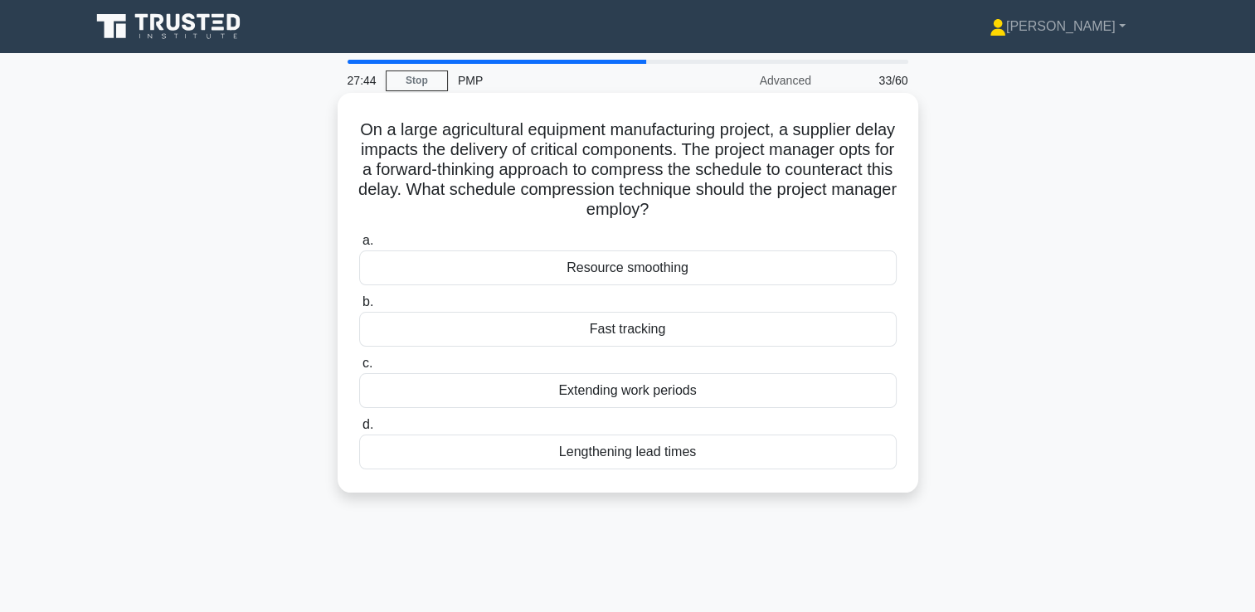
click at [637, 158] on h5 "On a large agricultural equipment manufacturing project, a supplier delay impac…" at bounding box center [627, 169] width 541 height 101
click at [668, 188] on h5 "On a large agricultural equipment manufacturing project, a supplier delay impac…" at bounding box center [627, 169] width 541 height 101
click at [637, 332] on div "Fast tracking" at bounding box center [627, 329] width 537 height 35
click at [359, 308] on input "b. Fast tracking" at bounding box center [359, 302] width 0 height 11
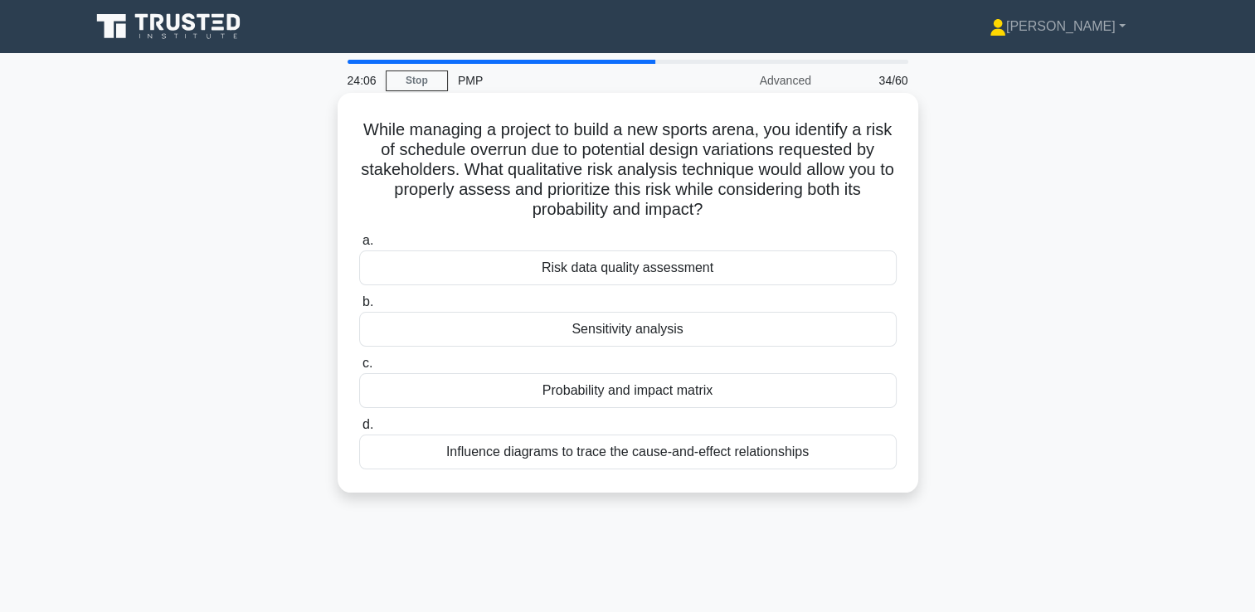
click at [633, 338] on div "Sensitivity analysis" at bounding box center [627, 329] width 537 height 35
click at [359, 308] on input "b. Sensitivity analysis" at bounding box center [359, 302] width 0 height 11
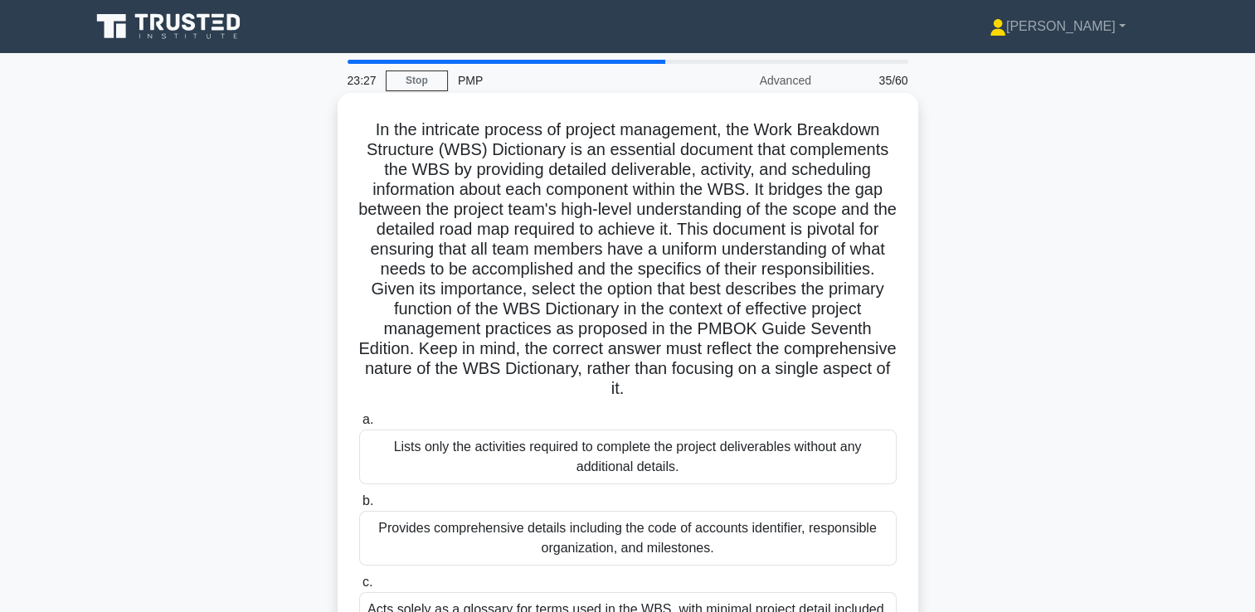
click at [678, 329] on h5 "In the intricate process of project management, the Work Breakdown Structure (W…" at bounding box center [627, 259] width 541 height 280
click at [648, 240] on h5 "In the intricate process of project management, the Work Breakdown Structure (W…" at bounding box center [627, 259] width 541 height 280
click at [604, 197] on h5 "In the intricate process of project management, the Work Breakdown Structure (W…" at bounding box center [627, 259] width 541 height 280
click at [604, 224] on h5 "In the intricate process of project management, the Work Breakdown Structure (W…" at bounding box center [627, 259] width 541 height 280
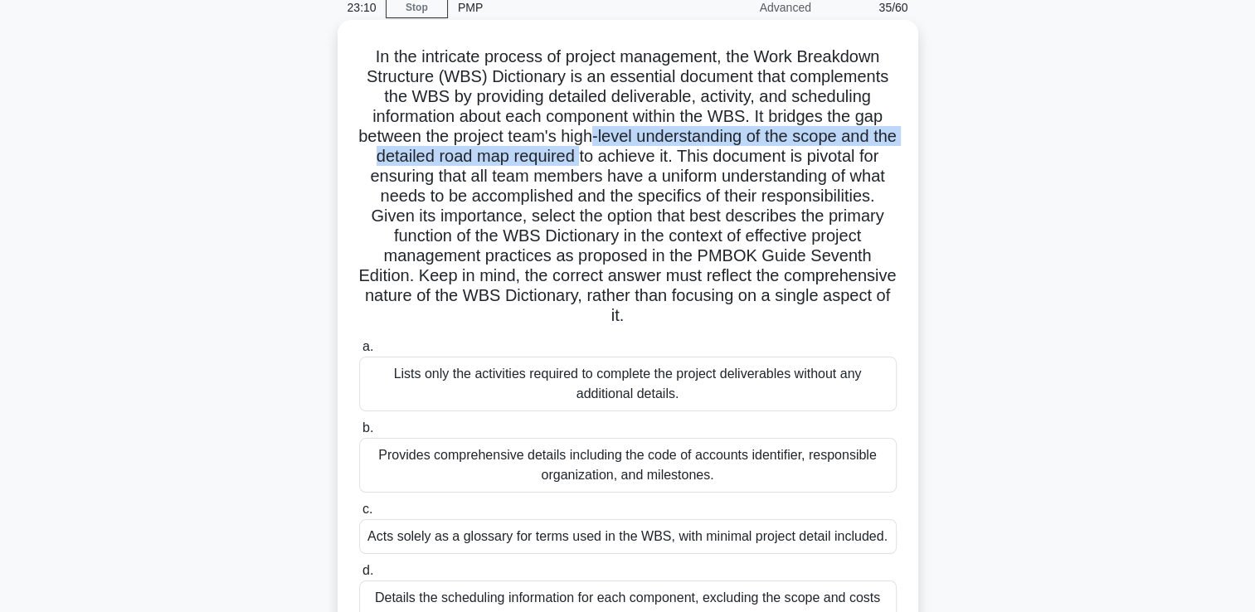
scroll to position [83, 0]
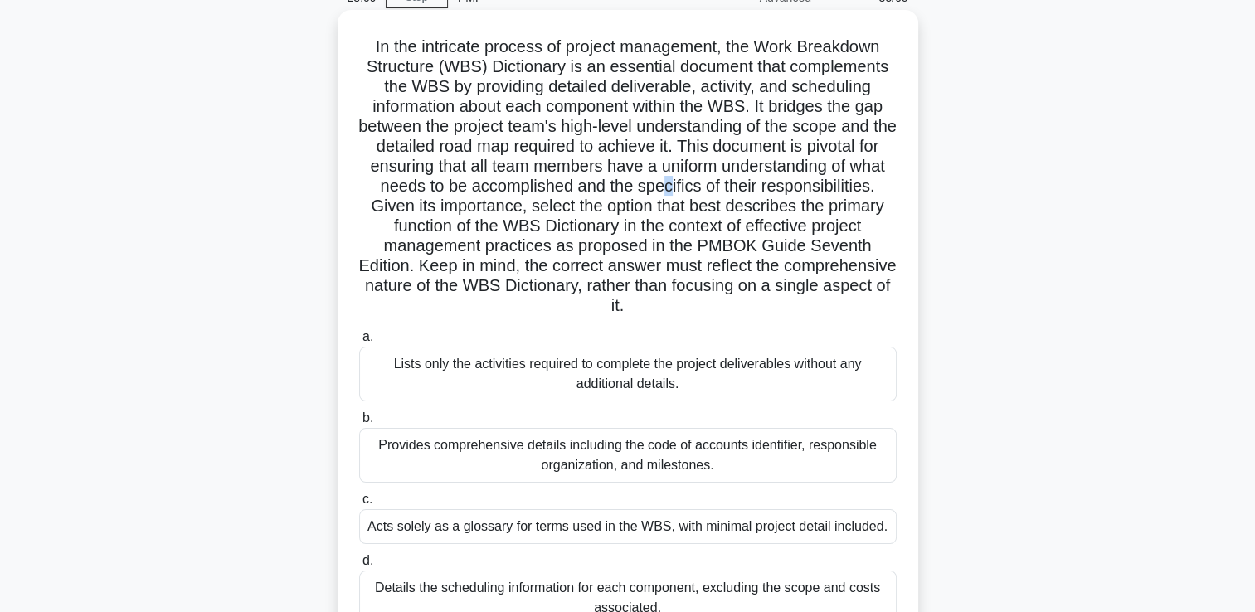
drag, startPoint x: 604, startPoint y: 224, endPoint x: 749, endPoint y: 191, distance: 148.9
click at [749, 191] on h5 "In the intricate process of project management, the Work Breakdown Structure (W…" at bounding box center [627, 176] width 541 height 280
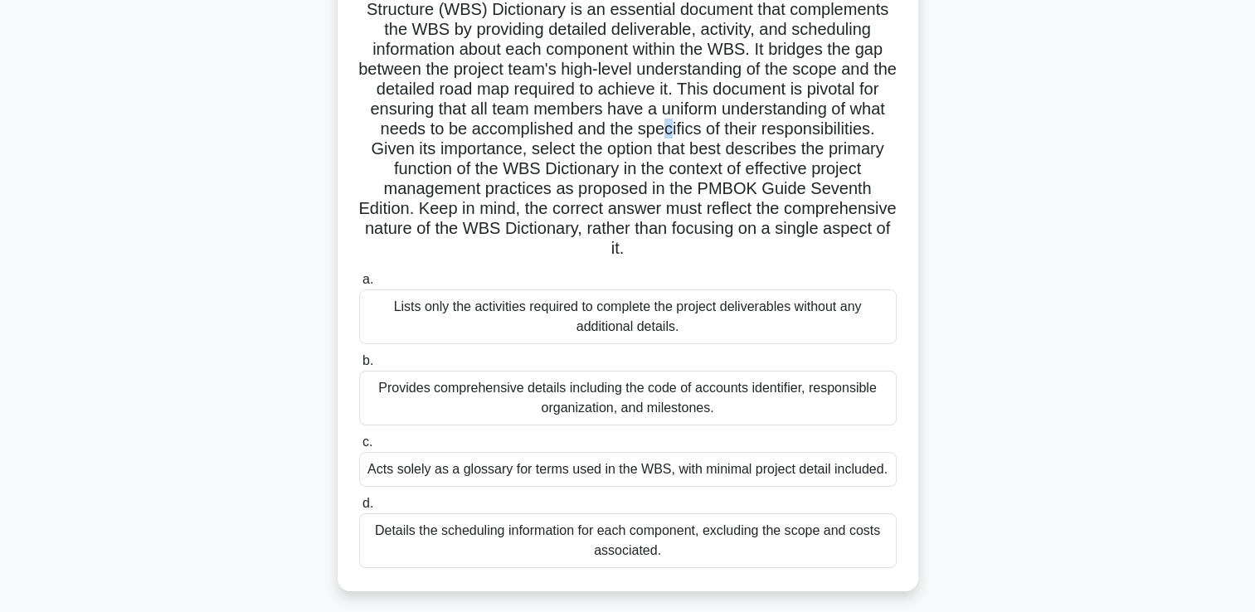
scroll to position [166, 0]
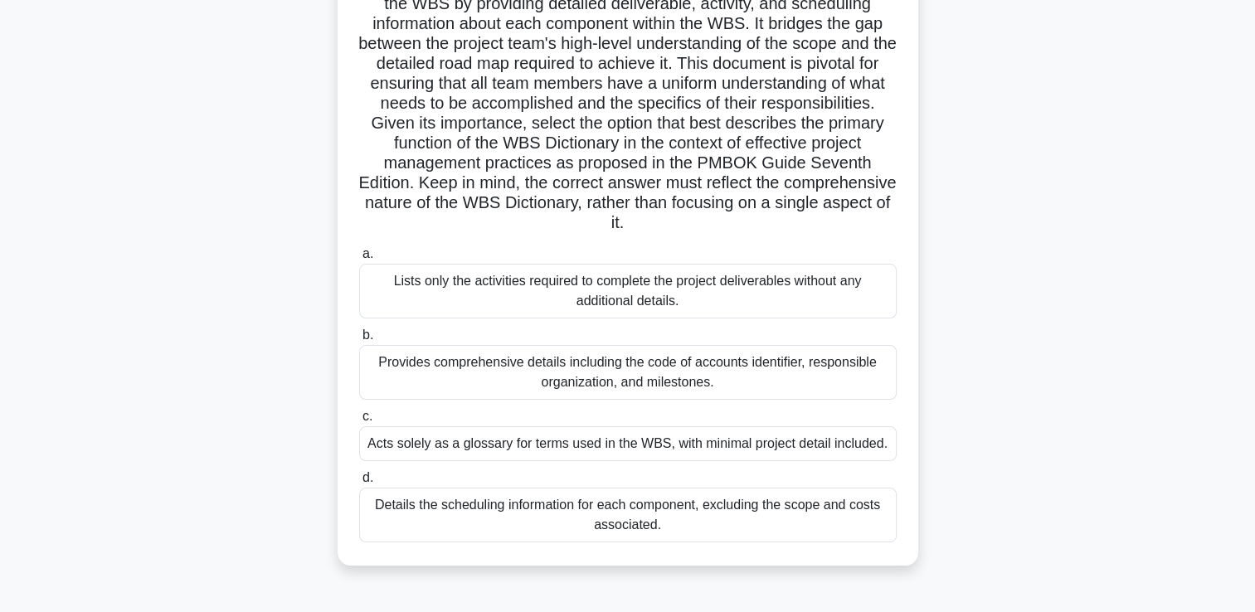
click at [597, 383] on div "Provides comprehensive details including the code of accounts identifier, respo…" at bounding box center [627, 372] width 537 height 55
click at [359, 341] on input "b. Provides comprehensive details including the code of accounts identifier, re…" at bounding box center [359, 335] width 0 height 11
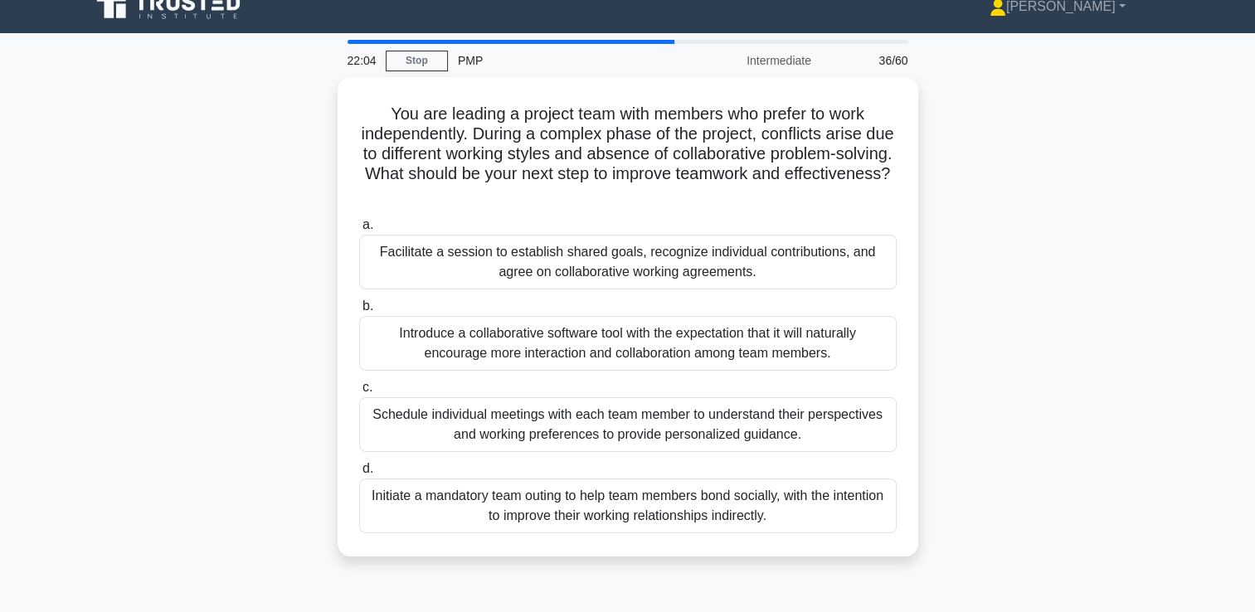
scroll to position [0, 0]
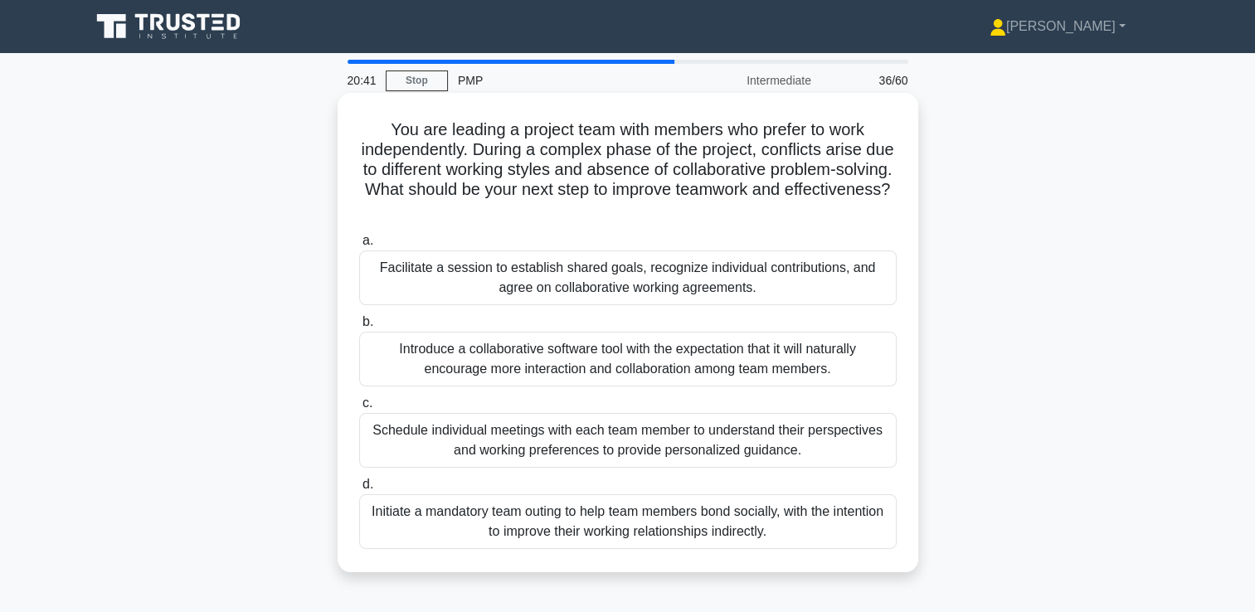
click at [596, 444] on div "Schedule individual meetings with each team member to understand their perspect…" at bounding box center [627, 440] width 537 height 55
click at [359, 409] on input "c. Schedule individual meetings with each team member to understand their persp…" at bounding box center [359, 403] width 0 height 11
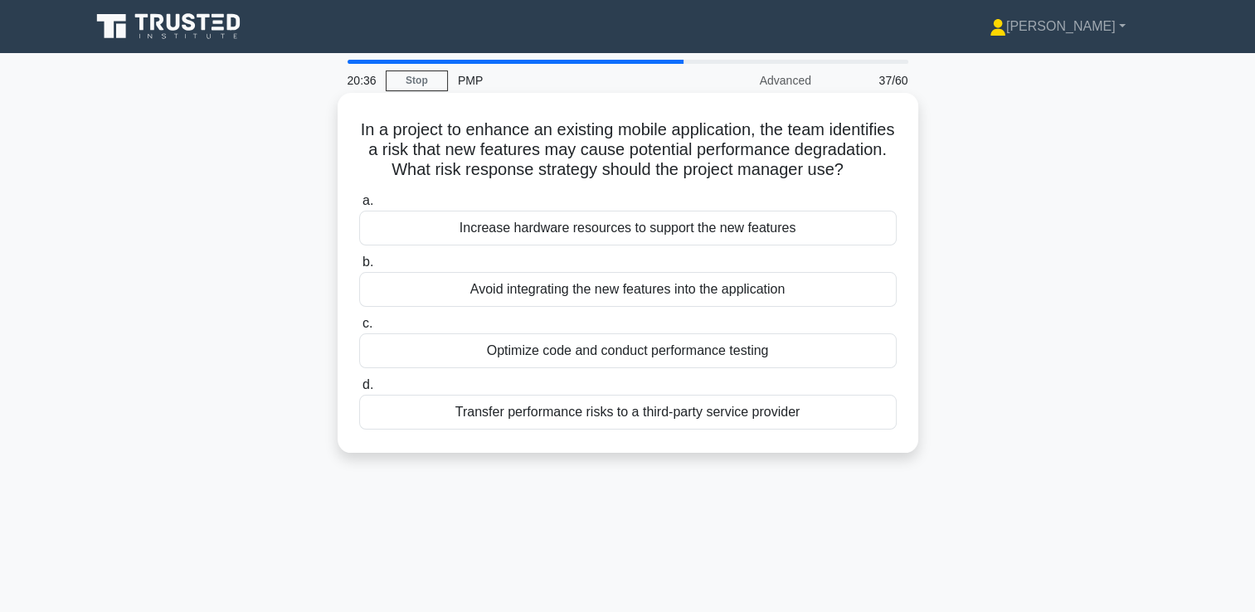
click at [567, 158] on h5 "In a project to enhance an existing mobile application, the team identifies a r…" at bounding box center [627, 149] width 541 height 61
click at [598, 368] on div "Optimize code and conduct performance testing" at bounding box center [627, 350] width 537 height 35
click at [359, 329] on input "c. Optimize code and conduct performance testing" at bounding box center [359, 323] width 0 height 11
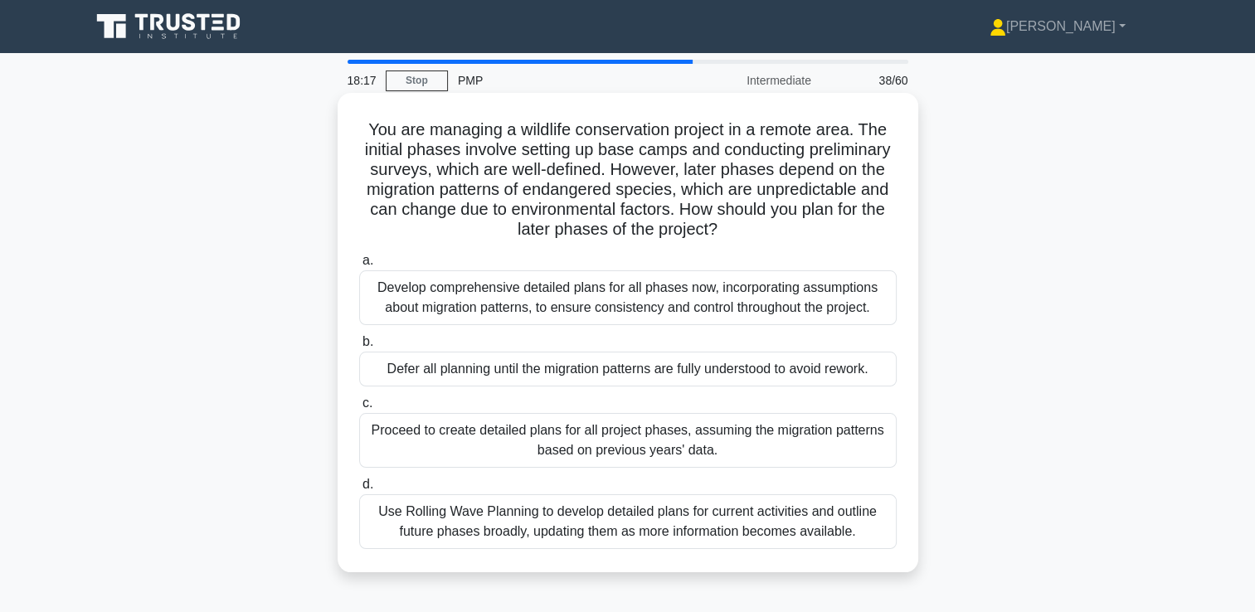
click at [538, 514] on div "Use Rolling Wave Planning to develop detailed plans for current activities and …" at bounding box center [627, 521] width 537 height 55
click at [359, 490] on input "d. Use Rolling Wave Planning to develop detailed plans for current activities a…" at bounding box center [359, 484] width 0 height 11
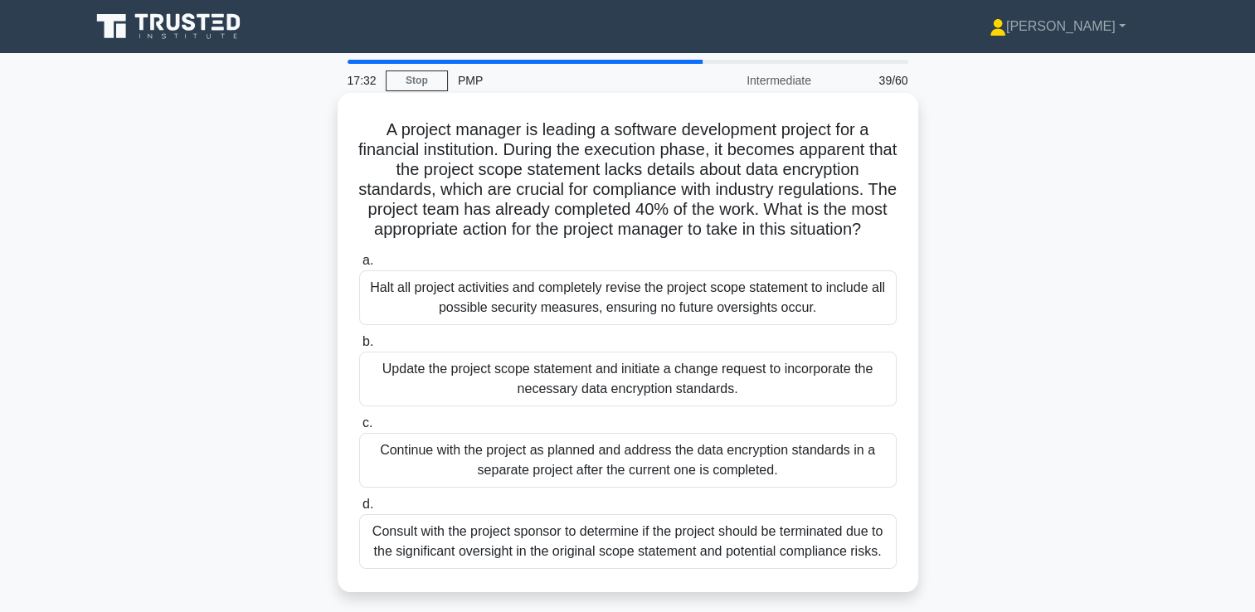
click at [590, 396] on div "Update the project scope statement and initiate a change request to incorporate…" at bounding box center [627, 379] width 537 height 55
click at [359, 347] on input "b. Update the project scope statement and initiate a change request to incorpor…" at bounding box center [359, 342] width 0 height 11
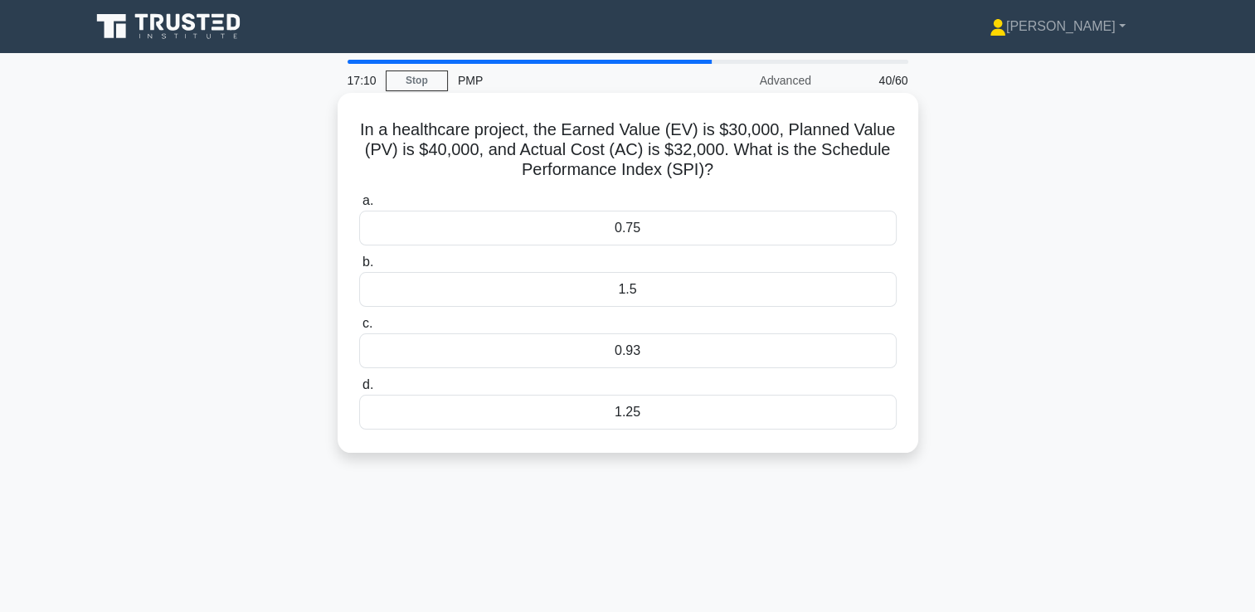
click at [634, 232] on div "0.75" at bounding box center [627, 228] width 537 height 35
click at [359, 206] on input "a. 0.75" at bounding box center [359, 201] width 0 height 11
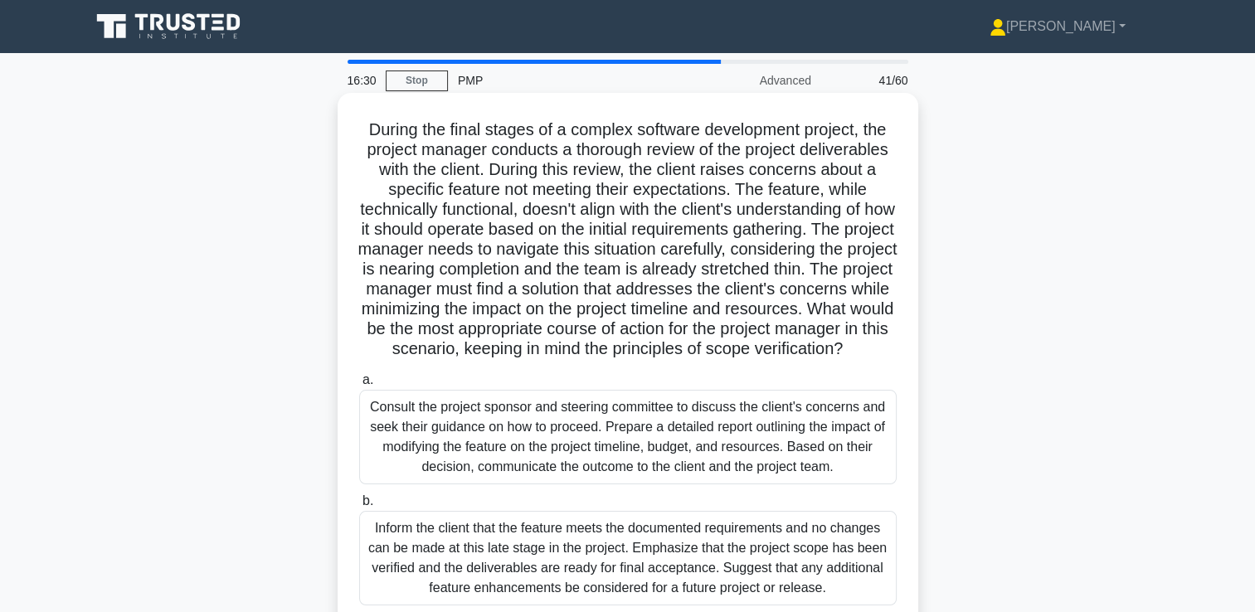
click at [570, 277] on h5 "During the final stages of a complex software development project, the project …" at bounding box center [627, 239] width 541 height 240
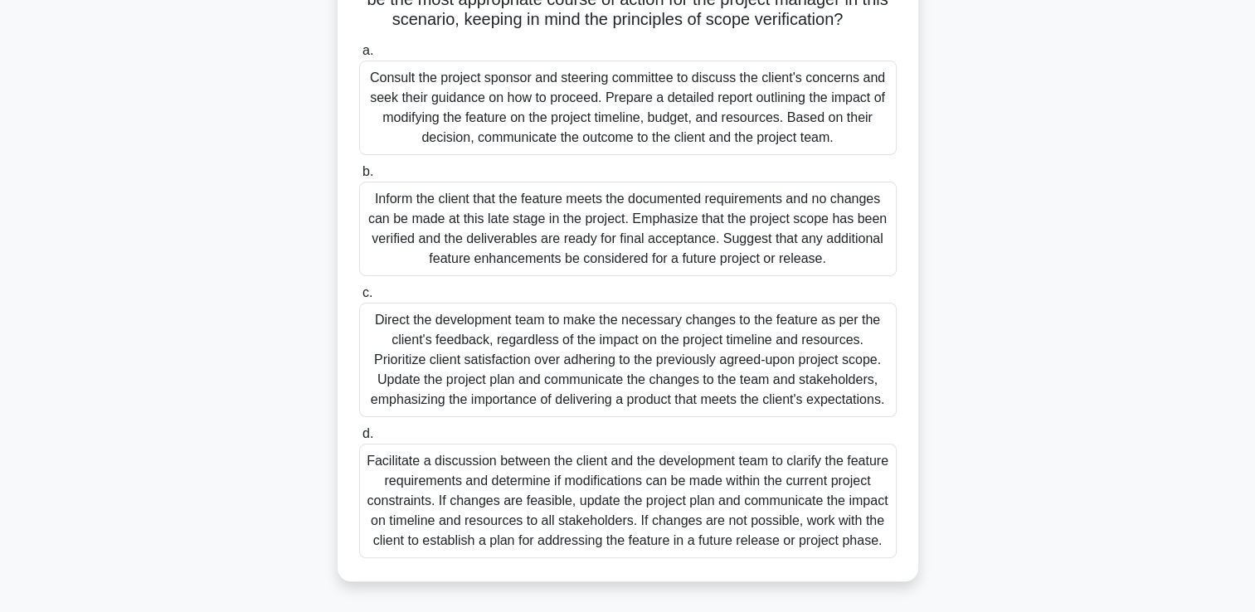
scroll to position [100, 0]
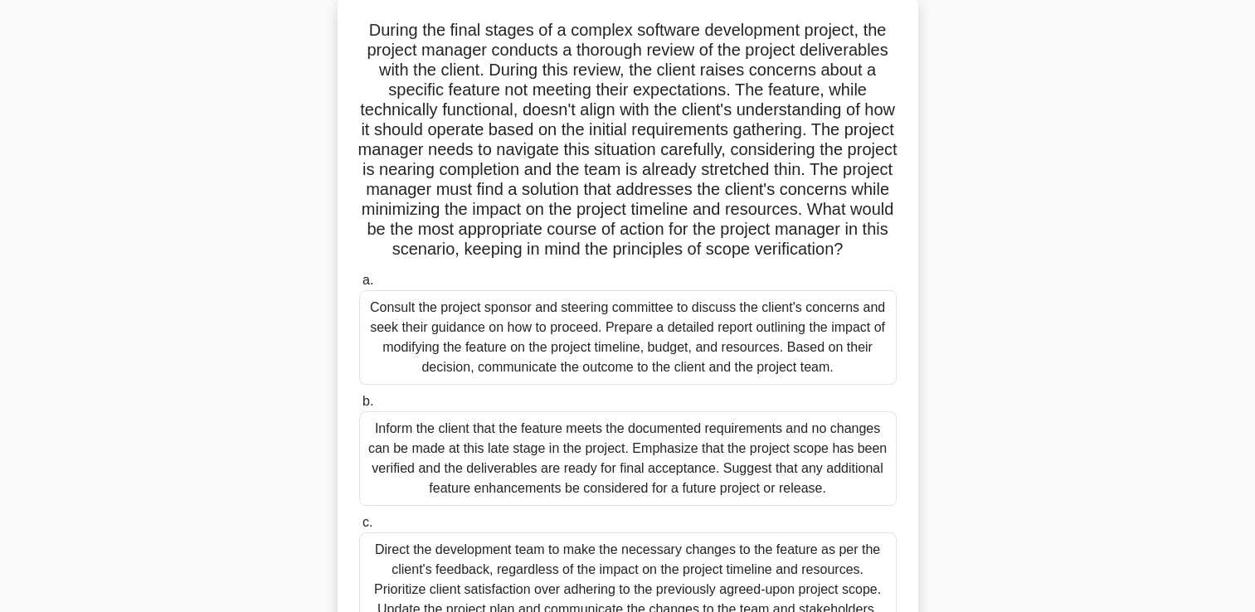
click at [614, 201] on h5 "During the final stages of a complex software development project, the project …" at bounding box center [627, 140] width 541 height 240
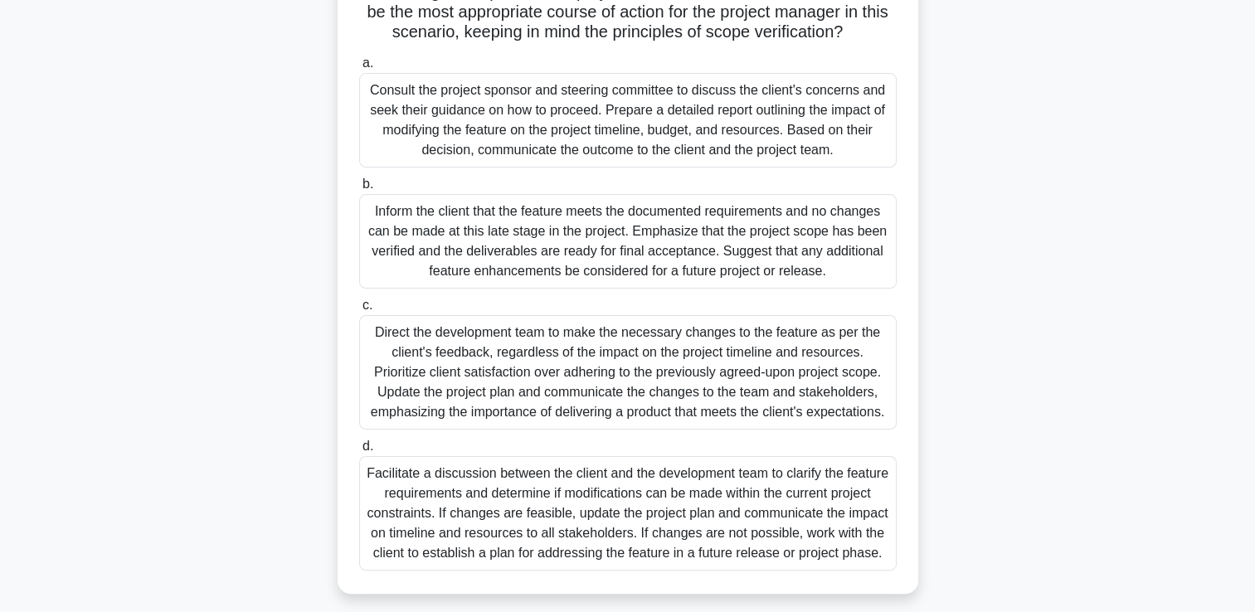
scroll to position [348, 0]
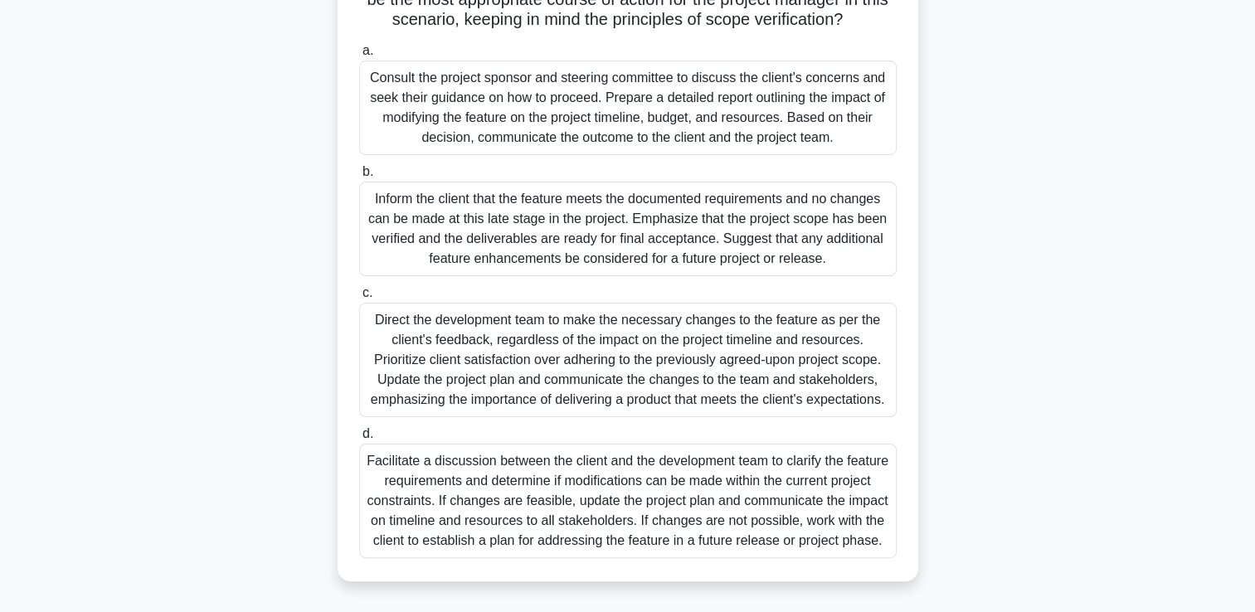
click at [532, 515] on div "Facilitate a discussion between the client and the development team to clarify …" at bounding box center [627, 501] width 537 height 114
click at [359, 440] on input "d. Facilitate a discussion between the client and the development team to clari…" at bounding box center [359, 434] width 0 height 11
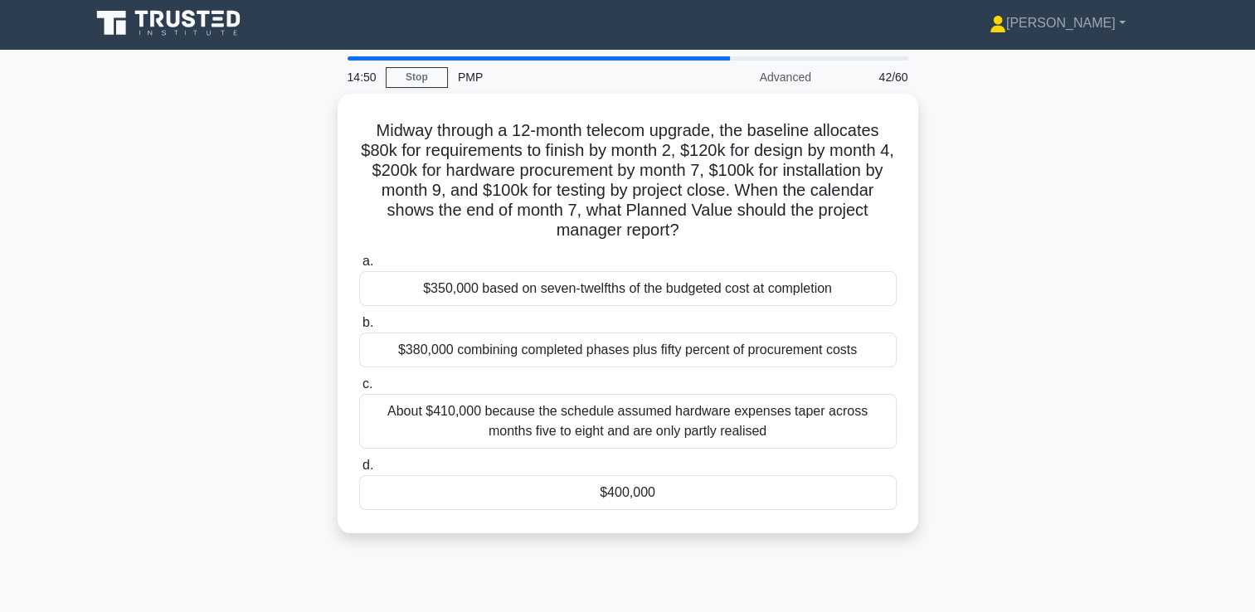
scroll to position [0, 0]
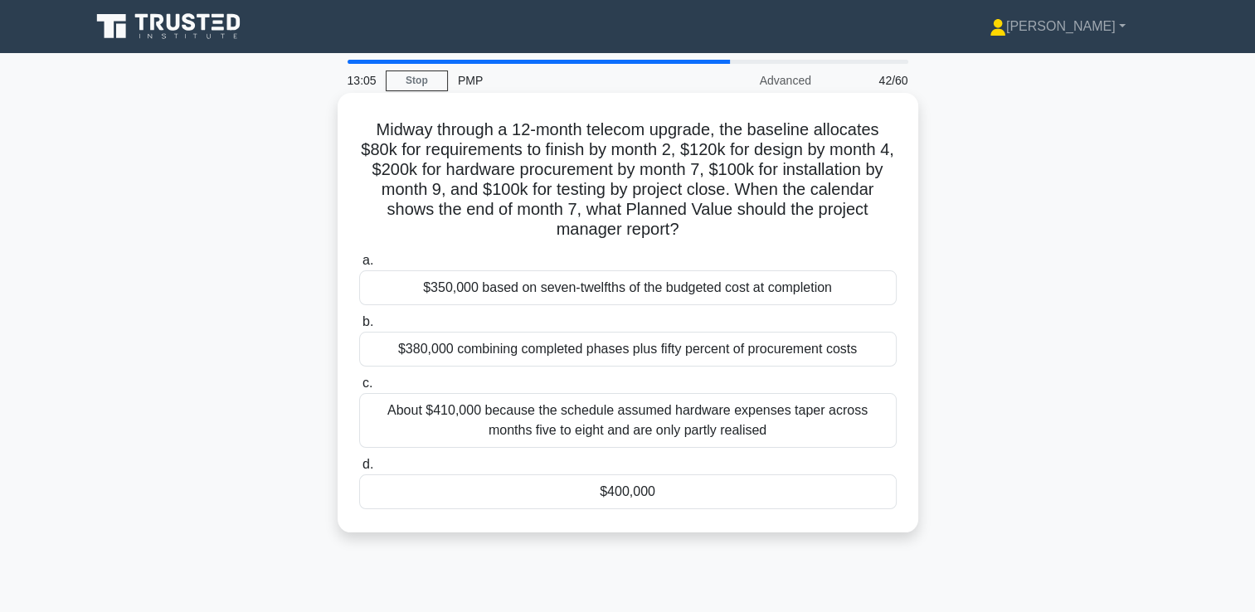
click at [634, 503] on div "$400,000" at bounding box center [627, 491] width 537 height 35
click at [359, 470] on input "d. $400,000" at bounding box center [359, 464] width 0 height 11
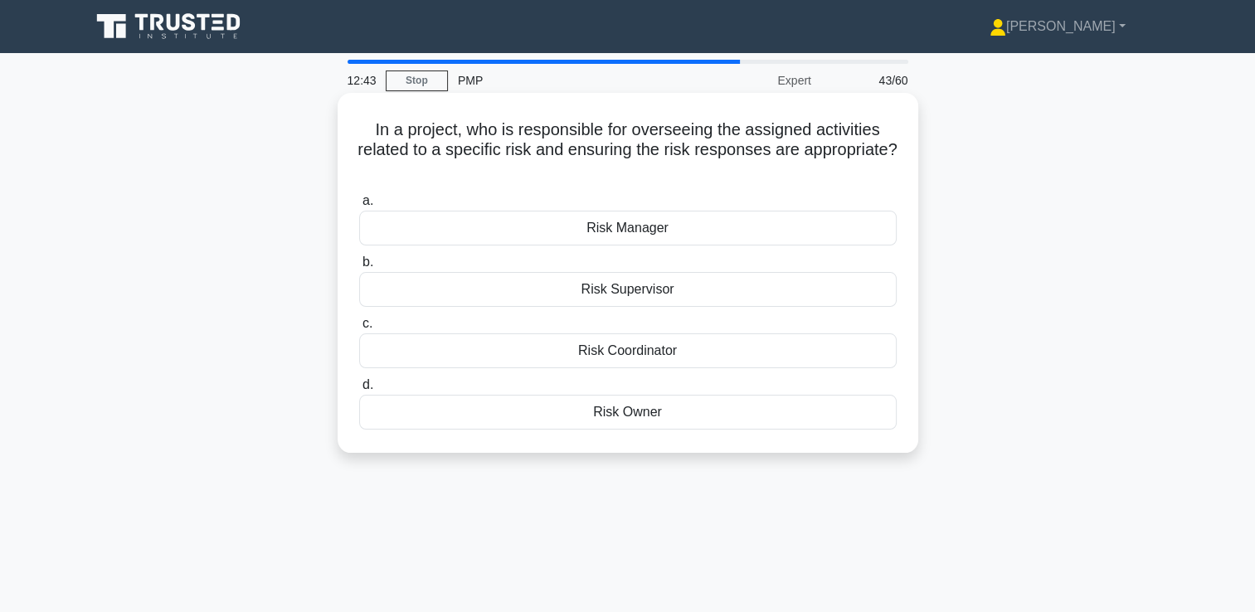
click at [647, 415] on div "Risk Owner" at bounding box center [627, 412] width 537 height 35
click at [359, 391] on input "d. Risk Owner" at bounding box center [359, 385] width 0 height 11
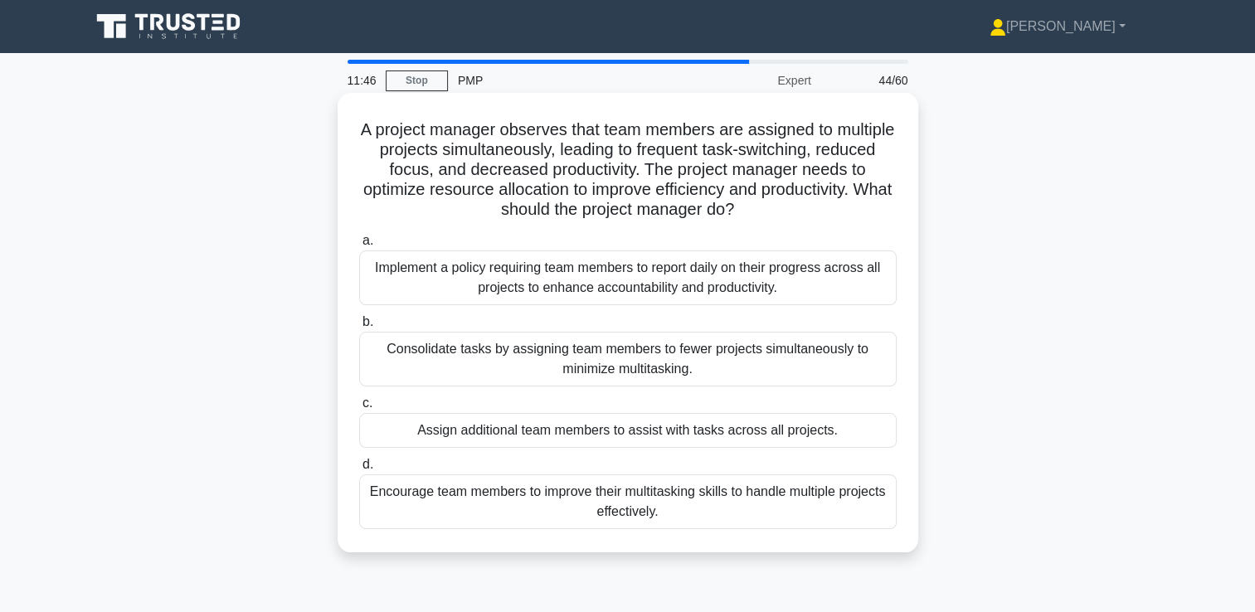
click at [606, 366] on div "Consolidate tasks by assigning team members to fewer projects simultaneously to…" at bounding box center [627, 359] width 537 height 55
click at [359, 328] on input "b. Consolidate tasks by assigning team members to fewer projects simultaneously…" at bounding box center [359, 322] width 0 height 11
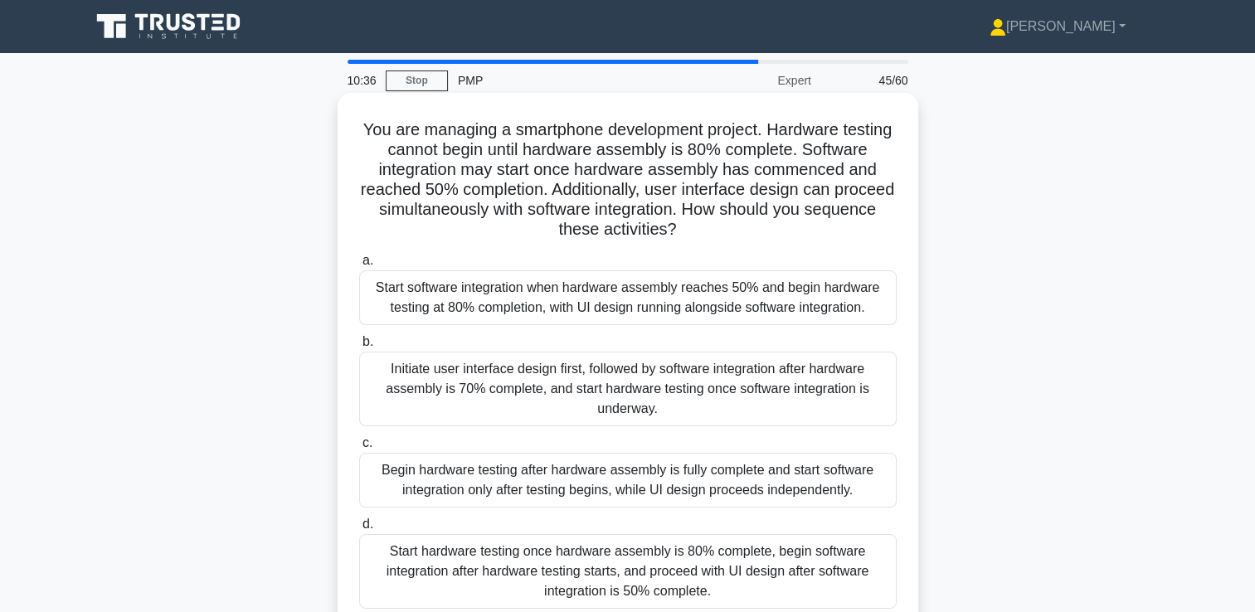
click at [586, 558] on div "Start hardware testing once hardware assembly is 80% complete, begin software i…" at bounding box center [627, 571] width 537 height 75
click at [359, 530] on input "d. Start hardware testing once hardware assembly is 80% complete, begin softwar…" at bounding box center [359, 524] width 0 height 11
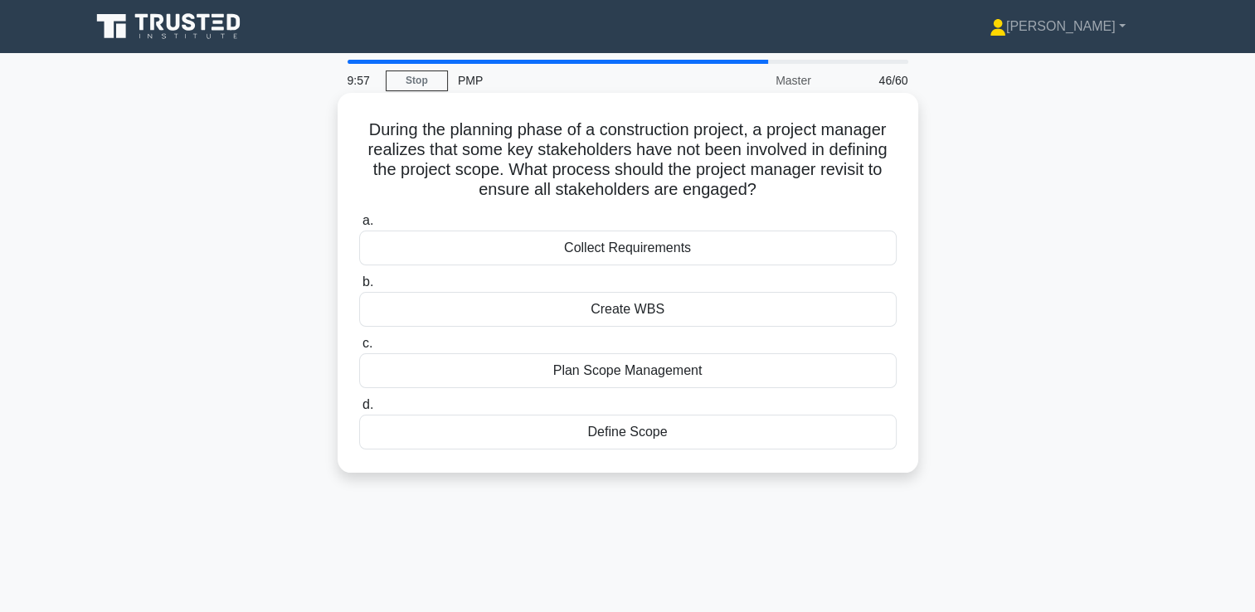
click at [653, 249] on div "Collect Requirements" at bounding box center [627, 248] width 537 height 35
click at [359, 226] on input "a. Collect Requirements" at bounding box center [359, 221] width 0 height 11
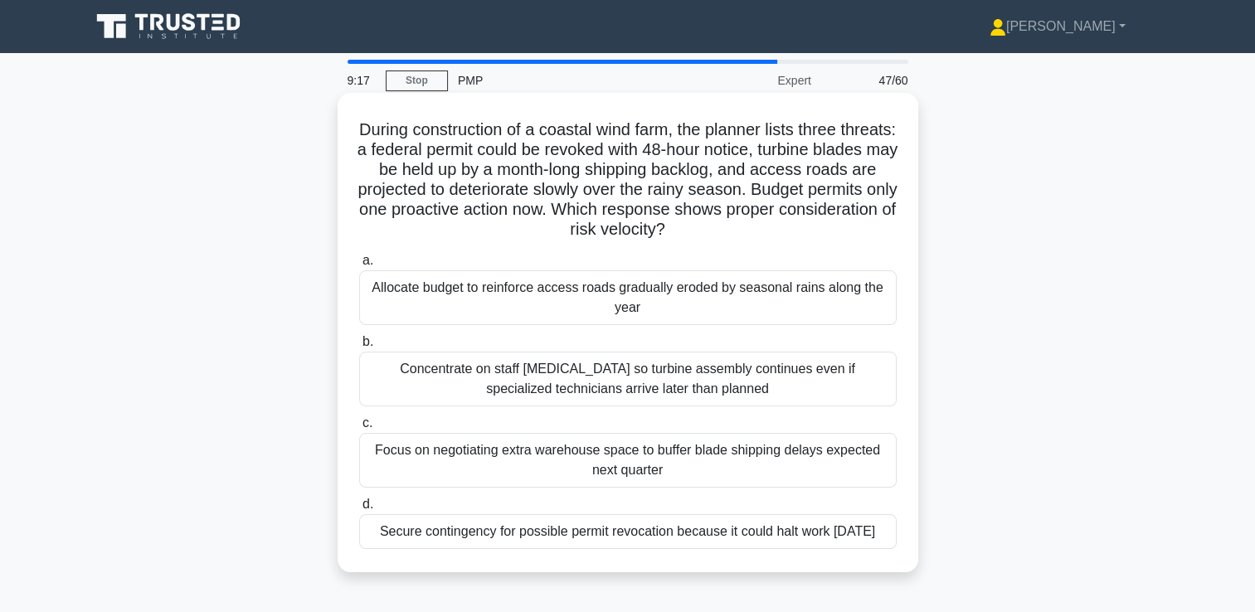
click at [627, 298] on div "Allocate budget to reinforce access roads gradually eroded by seasonal rains al…" at bounding box center [627, 297] width 537 height 55
click at [359, 266] on input "a. Allocate budget to reinforce access roads gradually eroded by seasonal rains…" at bounding box center [359, 260] width 0 height 11
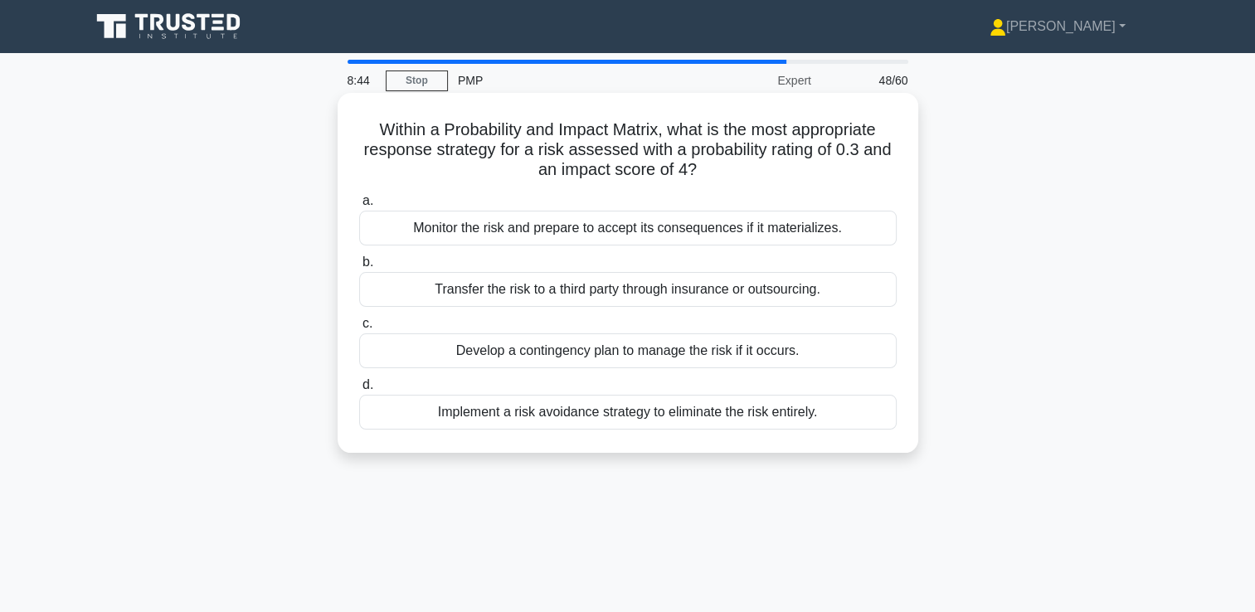
click at [609, 293] on div "Transfer the risk to a third party through insurance or outsourcing." at bounding box center [627, 289] width 537 height 35
click at [359, 268] on input "b. Transfer the risk to a third party through insurance or outsourcing." at bounding box center [359, 262] width 0 height 11
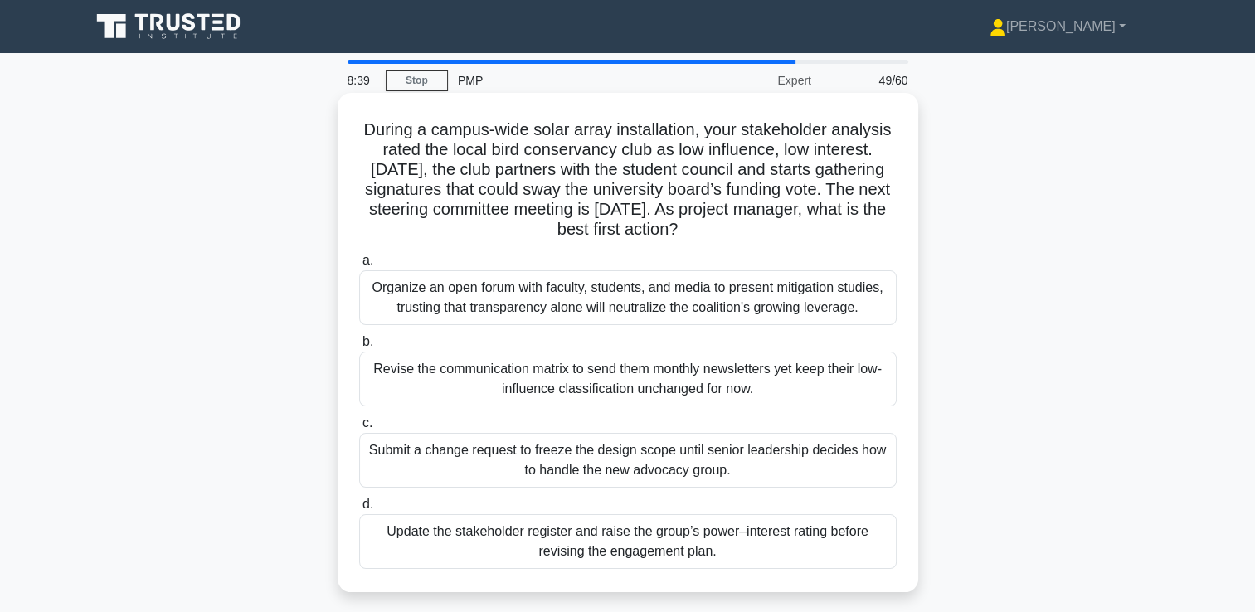
click at [551, 168] on h5 "During a campus-wide solar array installation, your stakeholder analysis rated …" at bounding box center [627, 179] width 541 height 121
click at [701, 556] on div "Update the stakeholder register and raise the group’s power–interest rating bef…" at bounding box center [627, 541] width 537 height 55
click at [359, 510] on input "d. Update the stakeholder register and raise the group’s power–interest rating …" at bounding box center [359, 504] width 0 height 11
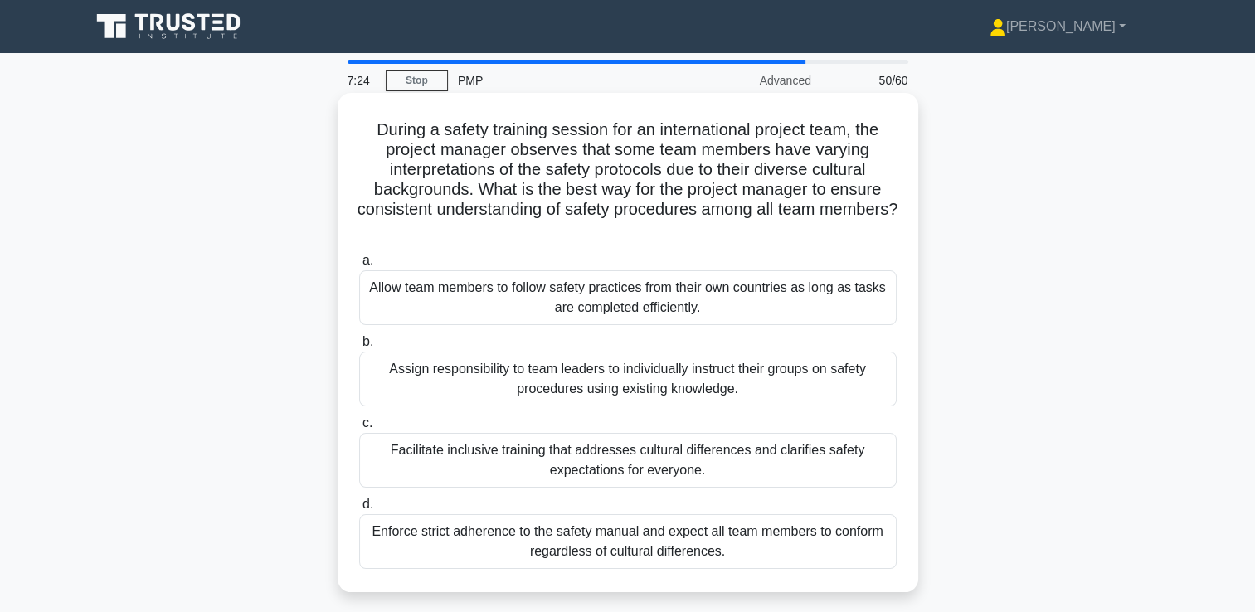
click at [503, 455] on div "Facilitate inclusive training that addresses cultural differences and clarifies…" at bounding box center [627, 460] width 537 height 55
click at [359, 429] on input "c. Facilitate inclusive training that addresses cultural differences and clarif…" at bounding box center [359, 423] width 0 height 11
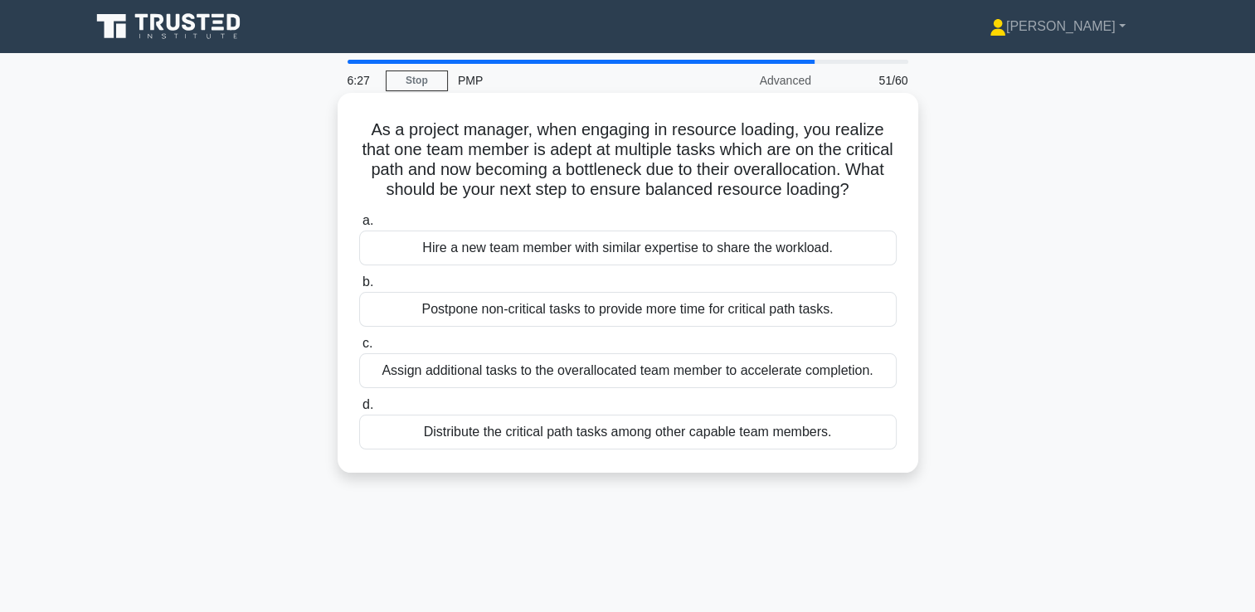
click at [637, 449] on div "Distribute the critical path tasks among other capable team members." at bounding box center [627, 432] width 537 height 35
click at [359, 410] on input "d. Distribute the critical path tasks among other capable team members." at bounding box center [359, 405] width 0 height 11
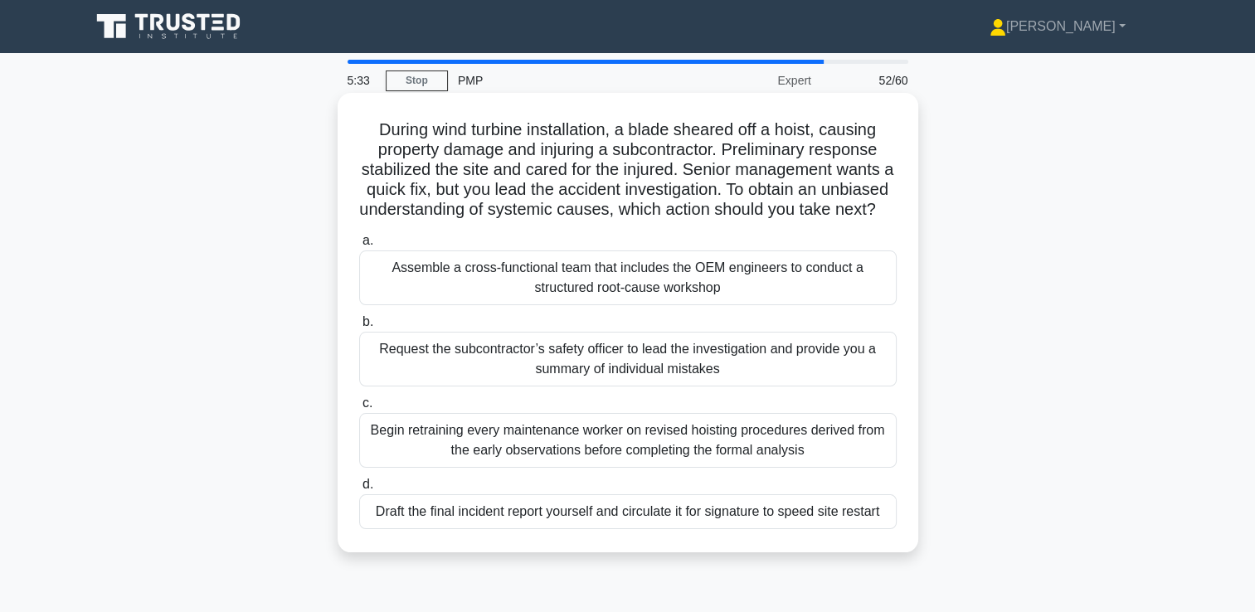
click at [677, 301] on div "Assemble a cross-functional team that includes the OEM engineers to conduct a s…" at bounding box center [627, 277] width 537 height 55
click at [359, 246] on input "a. Assemble a cross-functional team that includes the OEM engineers to conduct …" at bounding box center [359, 241] width 0 height 11
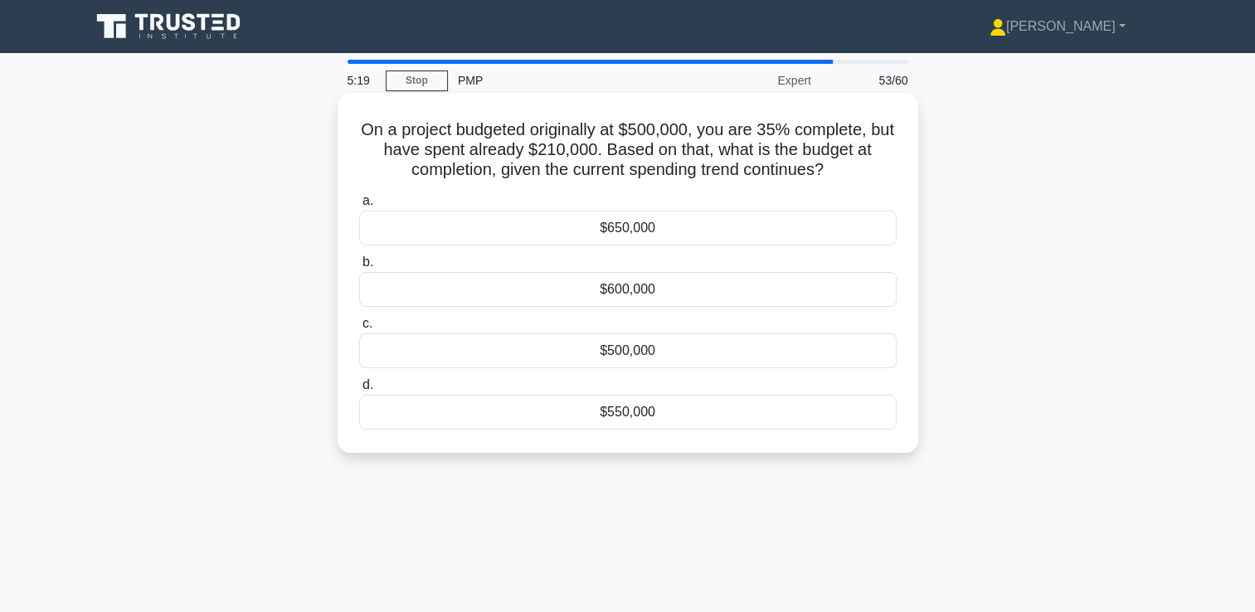
click at [517, 158] on h5 "On a project budgeted originally at $500,000, you are 35% complete, but have sp…" at bounding box center [627, 149] width 541 height 61
click at [702, 304] on div "$600,000" at bounding box center [627, 289] width 537 height 35
click at [359, 268] on input "b. $600,000" at bounding box center [359, 262] width 0 height 11
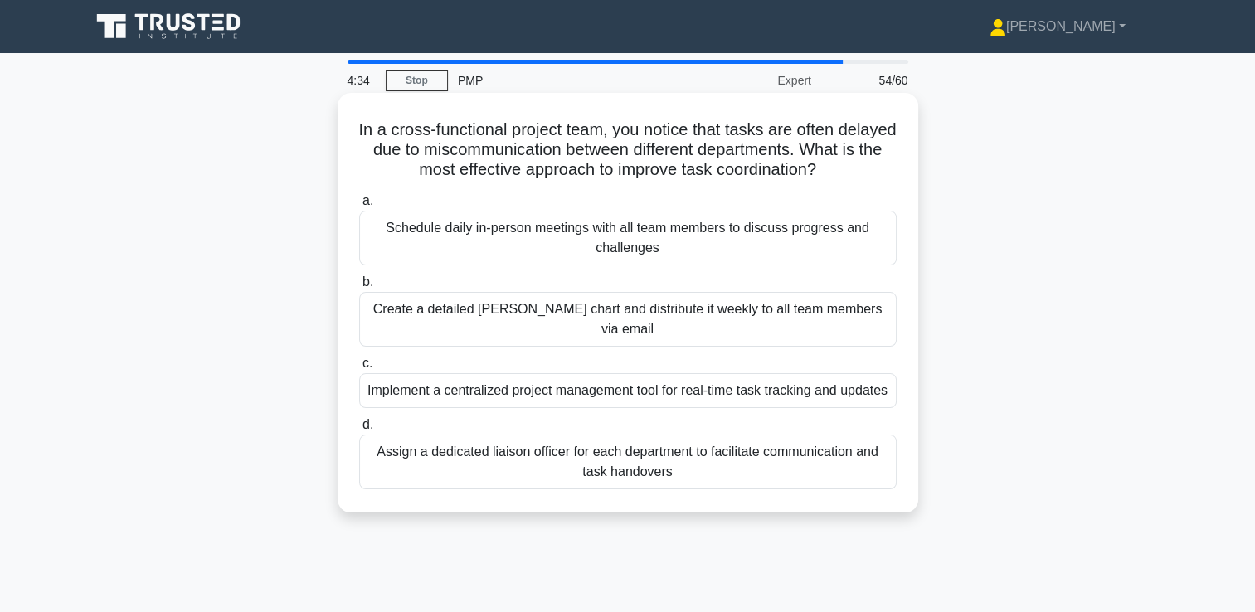
click at [622, 151] on h5 "In a cross-functional project team, you notice that tasks are often delayed due…" at bounding box center [627, 149] width 541 height 61
click at [517, 131] on h5 "In a cross-functional project team, you notice that tasks are often delayed due…" at bounding box center [627, 149] width 541 height 61
click at [635, 380] on div "Implement a centralized project management tool for real-time task tracking and…" at bounding box center [627, 390] width 537 height 35
click at [359, 369] on input "c. Implement a centralized project management tool for real-time task tracking …" at bounding box center [359, 363] width 0 height 11
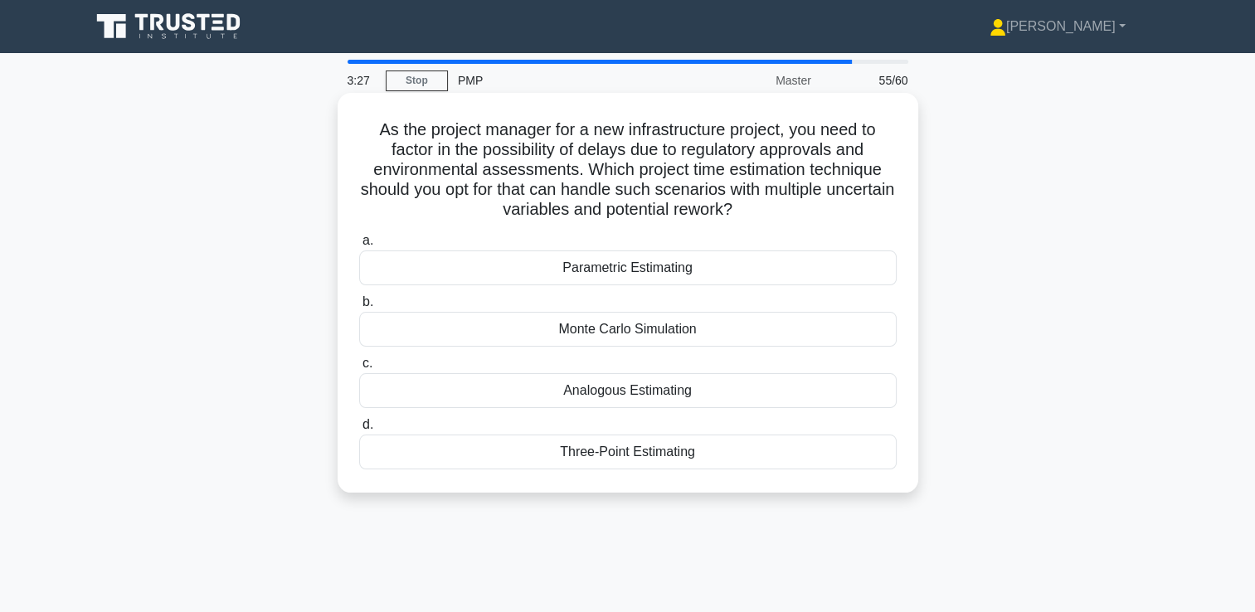
click at [571, 333] on div "Monte Carlo Simulation" at bounding box center [627, 329] width 537 height 35
click at [359, 308] on input "b. Monte Carlo Simulation" at bounding box center [359, 302] width 0 height 11
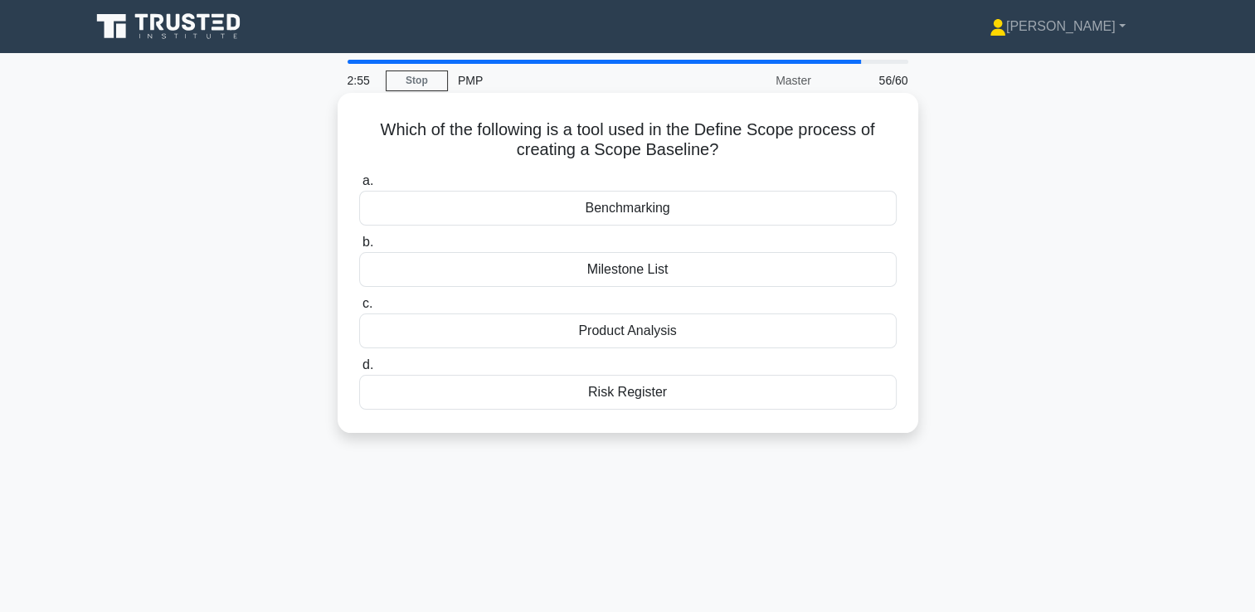
click at [688, 332] on div "Product Analysis" at bounding box center [627, 330] width 537 height 35
click at [359, 309] on input "c. Product Analysis" at bounding box center [359, 304] width 0 height 11
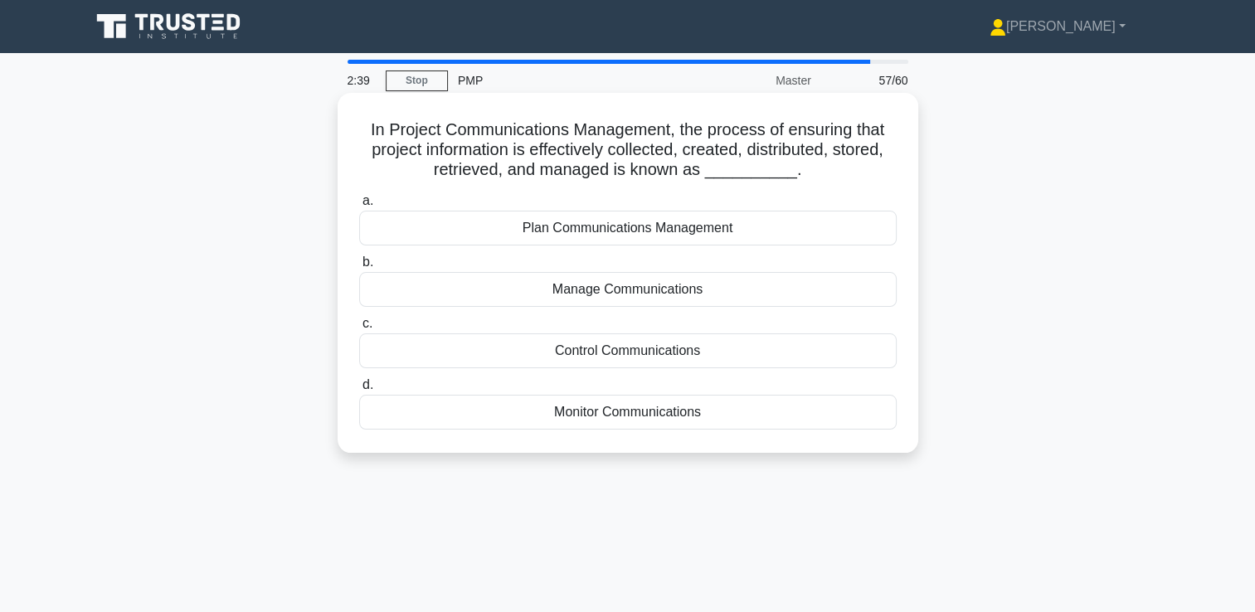
click at [646, 233] on div "Plan Communications Management" at bounding box center [627, 228] width 537 height 35
click at [359, 206] on input "a. Plan Communications Management" at bounding box center [359, 201] width 0 height 11
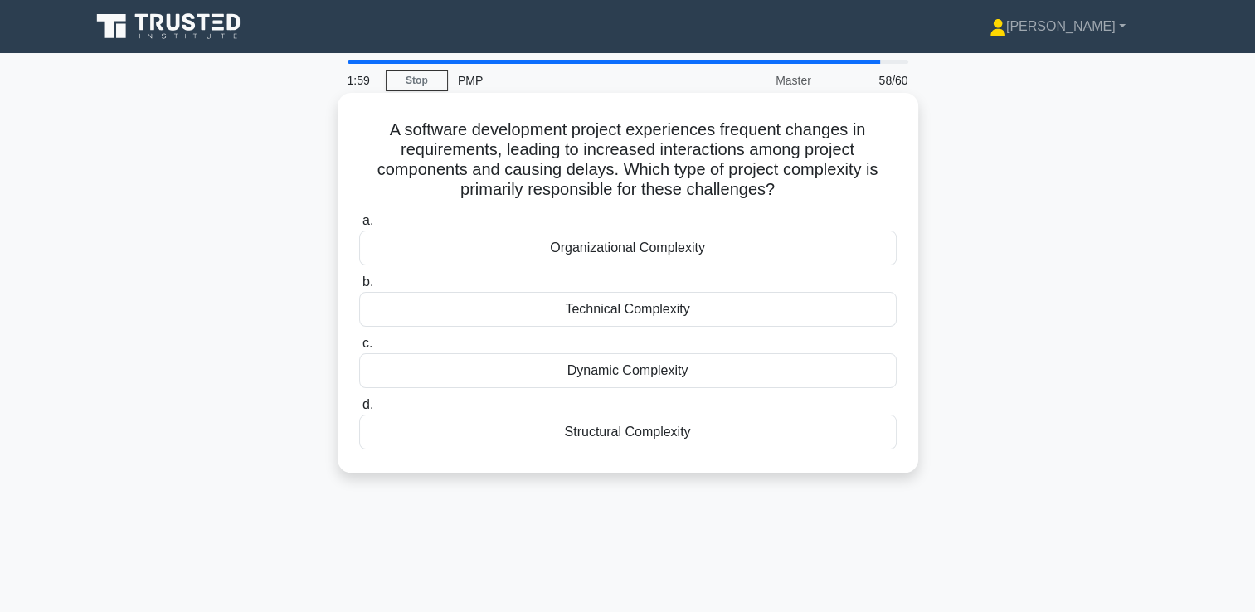
click at [644, 316] on div "Technical Complexity" at bounding box center [627, 309] width 537 height 35
click at [359, 288] on input "b. Technical Complexity" at bounding box center [359, 282] width 0 height 11
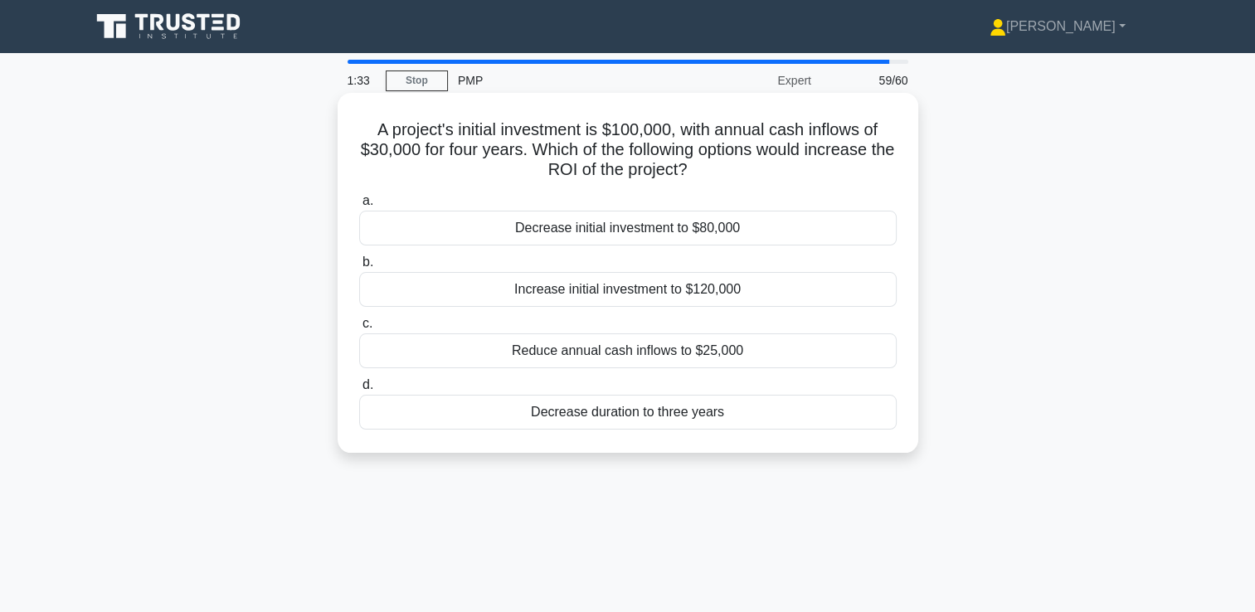
click at [627, 227] on div "Decrease initial investment to $80,000" at bounding box center [627, 228] width 537 height 35
click at [359, 206] on input "a. Decrease initial investment to $80,000" at bounding box center [359, 201] width 0 height 11
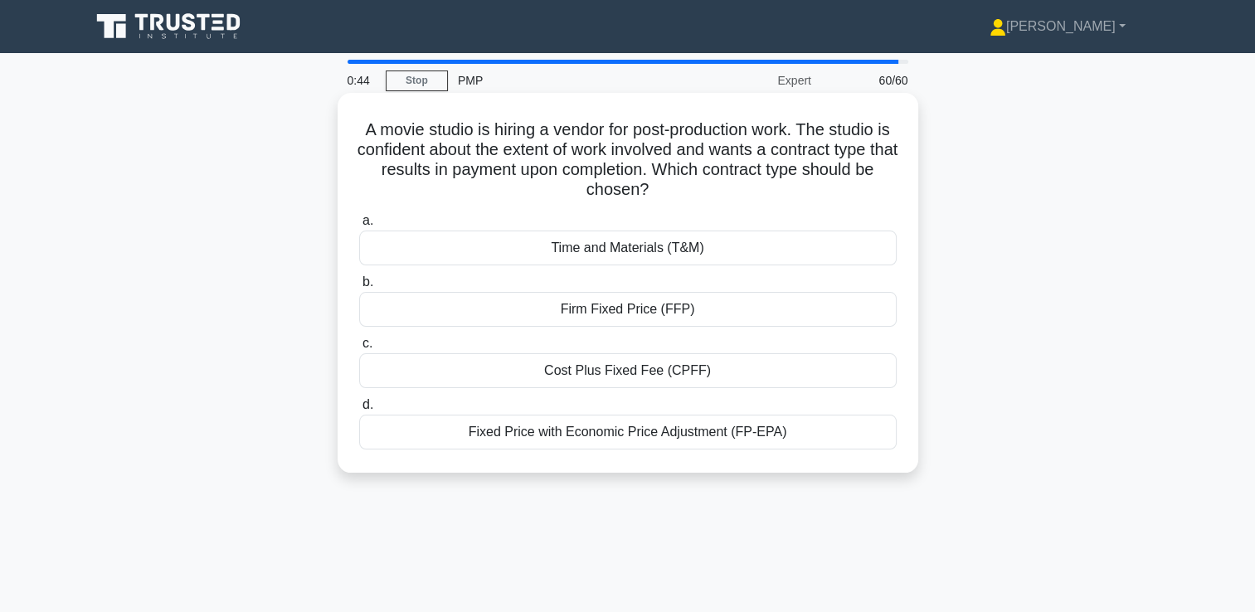
click at [683, 309] on div "Firm Fixed Price (FFP)" at bounding box center [627, 309] width 537 height 35
click at [359, 288] on input "b. Firm Fixed Price (FFP)" at bounding box center [359, 282] width 0 height 11
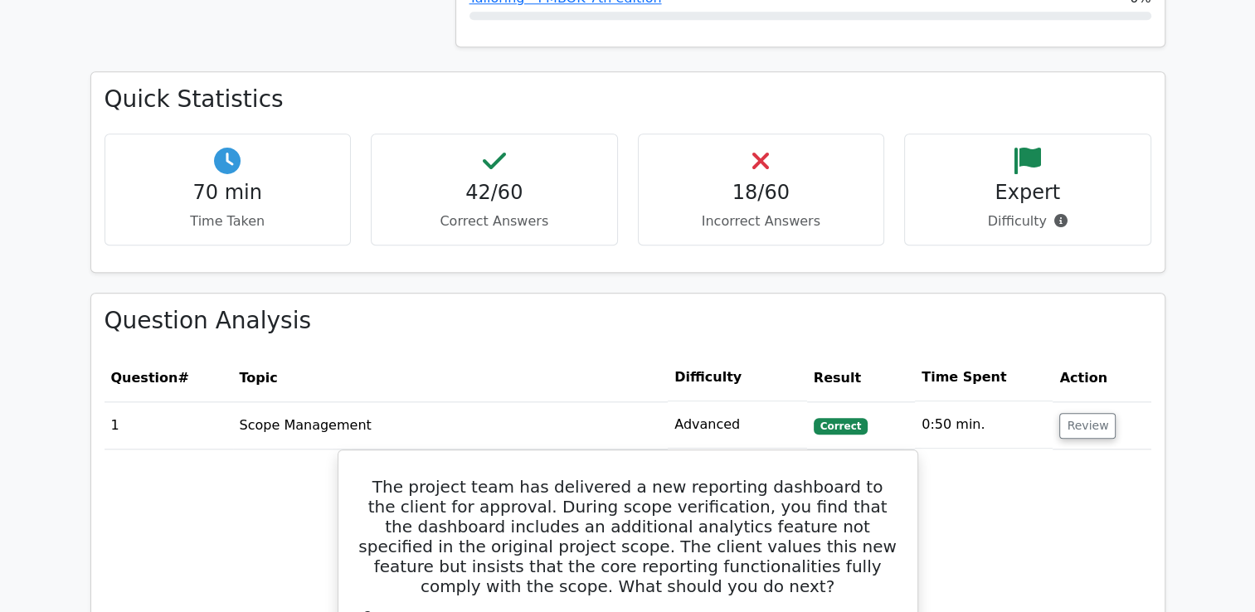
scroll to position [1609, 0]
